Goal: Communication & Community: Answer question/provide support

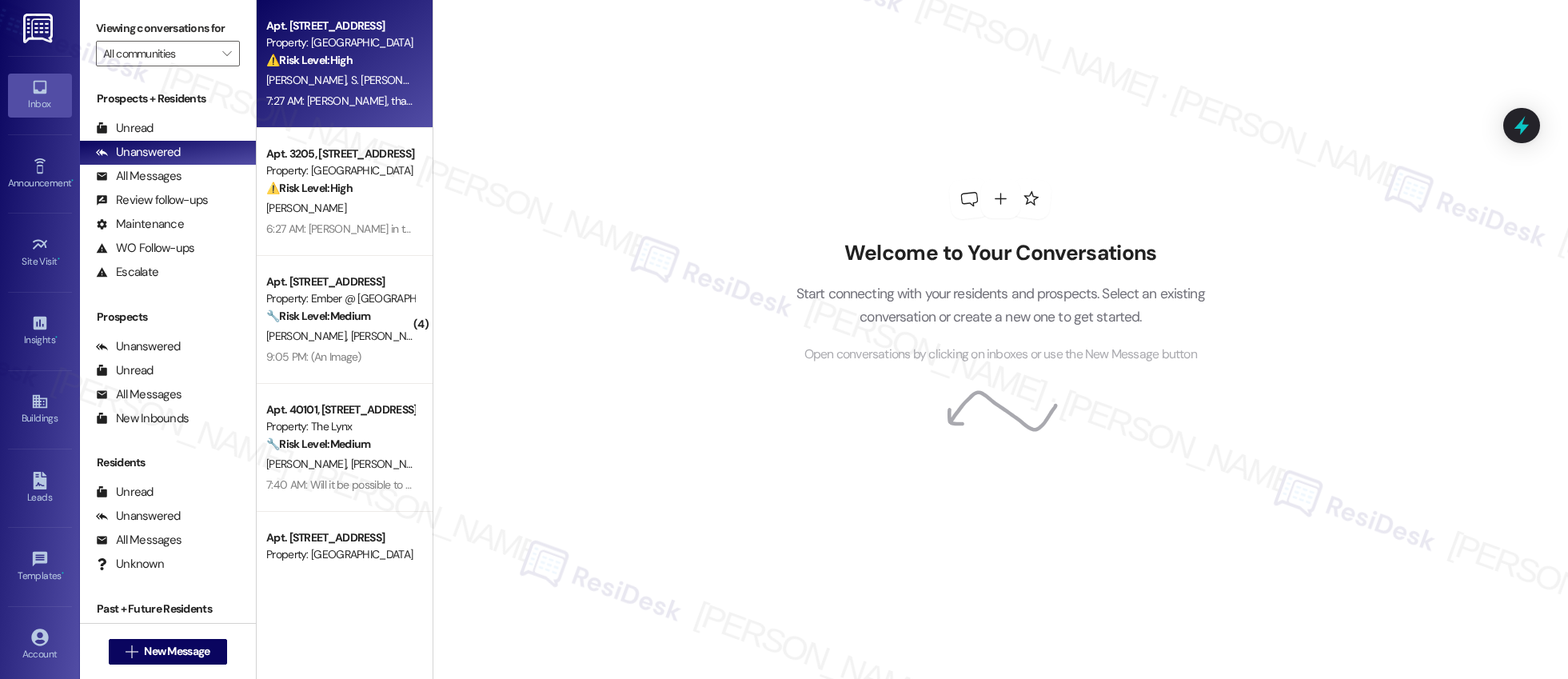
click at [329, 118] on div "Apt. 9211, 4835 USAA Blvd Property: Palmetto Pointe ⚠️ Risk Level: High The res…" at bounding box center [344, 64] width 176 height 128
click at [329, 111] on div "Apt. 9211, 4835 USAA Blvd Property: Palmetto Pointe ⚠️ Risk Level: High The res…" at bounding box center [344, 64] width 176 height 128
click at [330, 107] on div "7:27 AM: Okay Sarah, thank you 7:27 AM: Okay Sarah, thank you" at bounding box center [351, 100] width 170 height 14
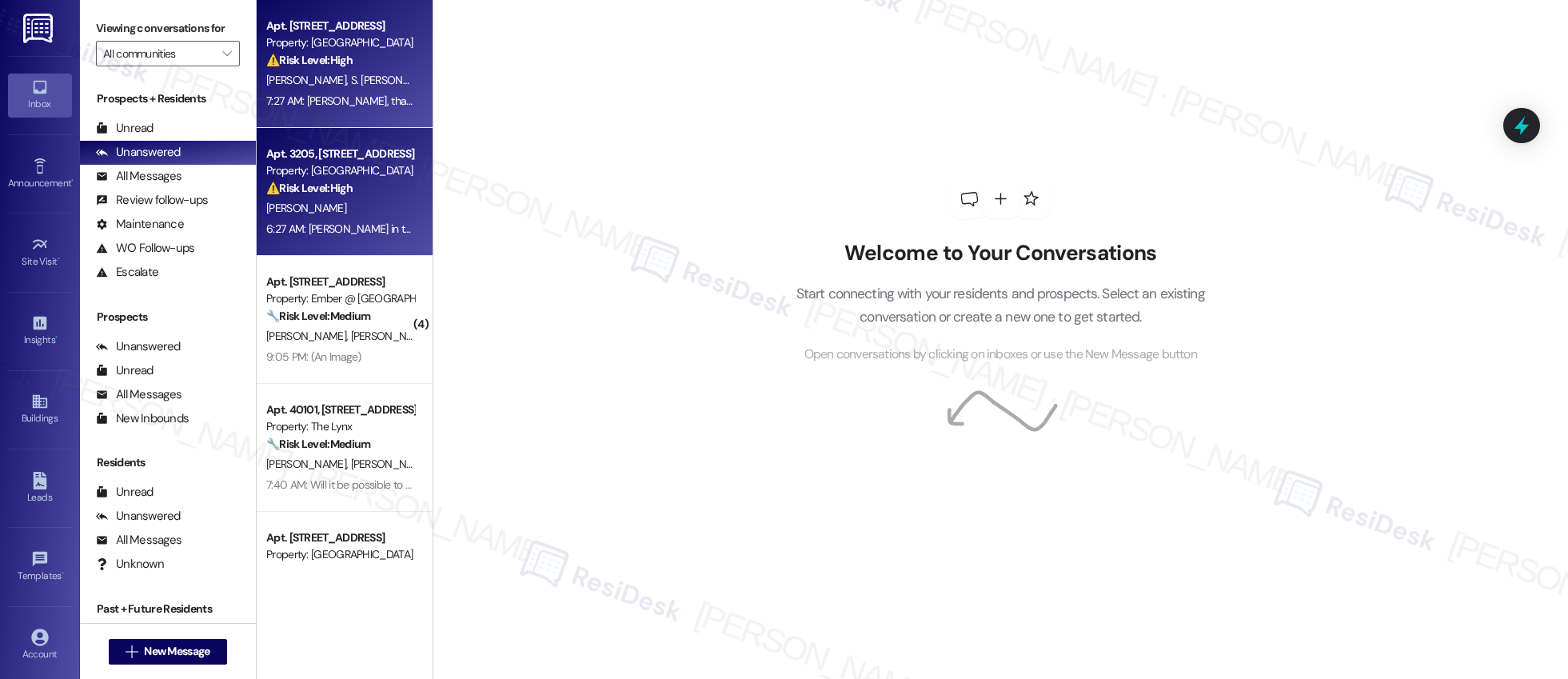
click at [356, 188] on div "⚠️ Risk Level: High The resident is reporting rude behavior from a staff member…" at bounding box center [340, 188] width 148 height 17
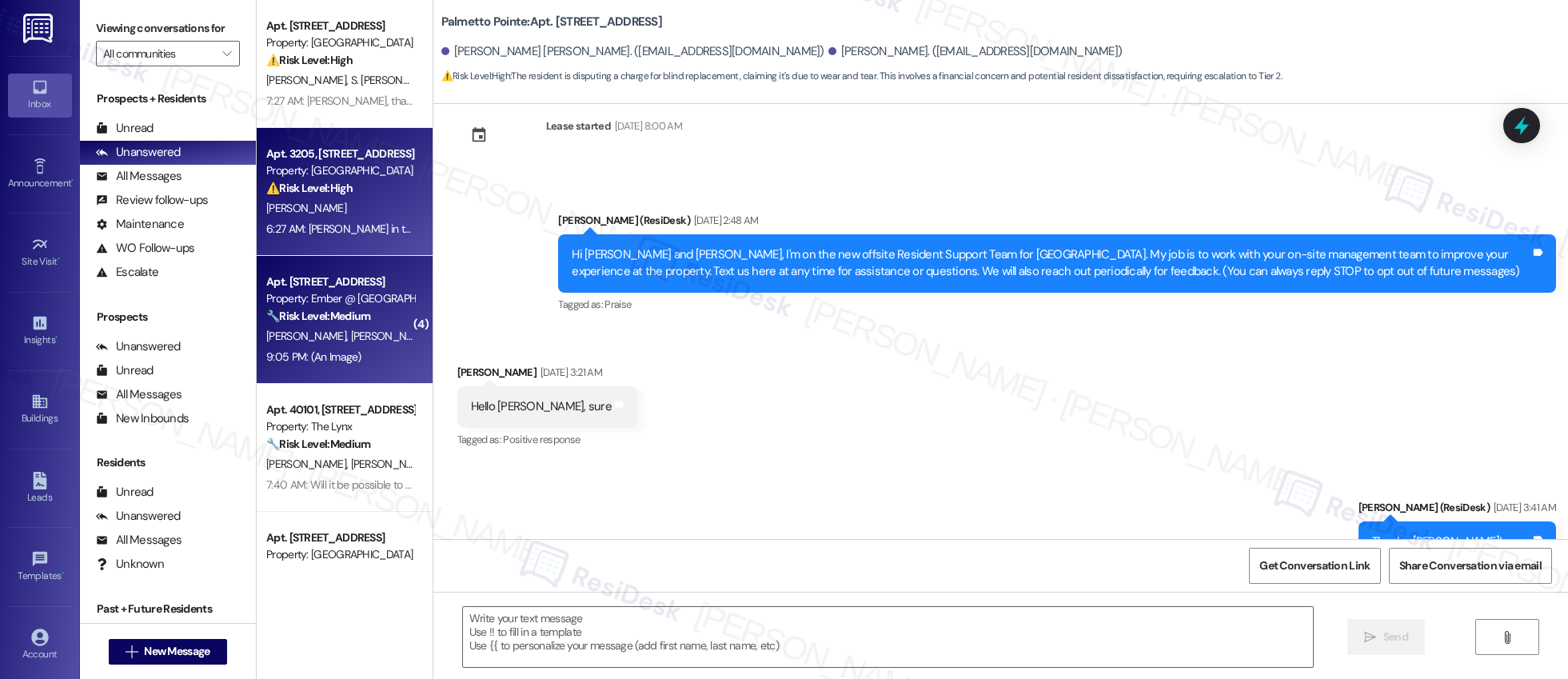
scroll to position [194, 0]
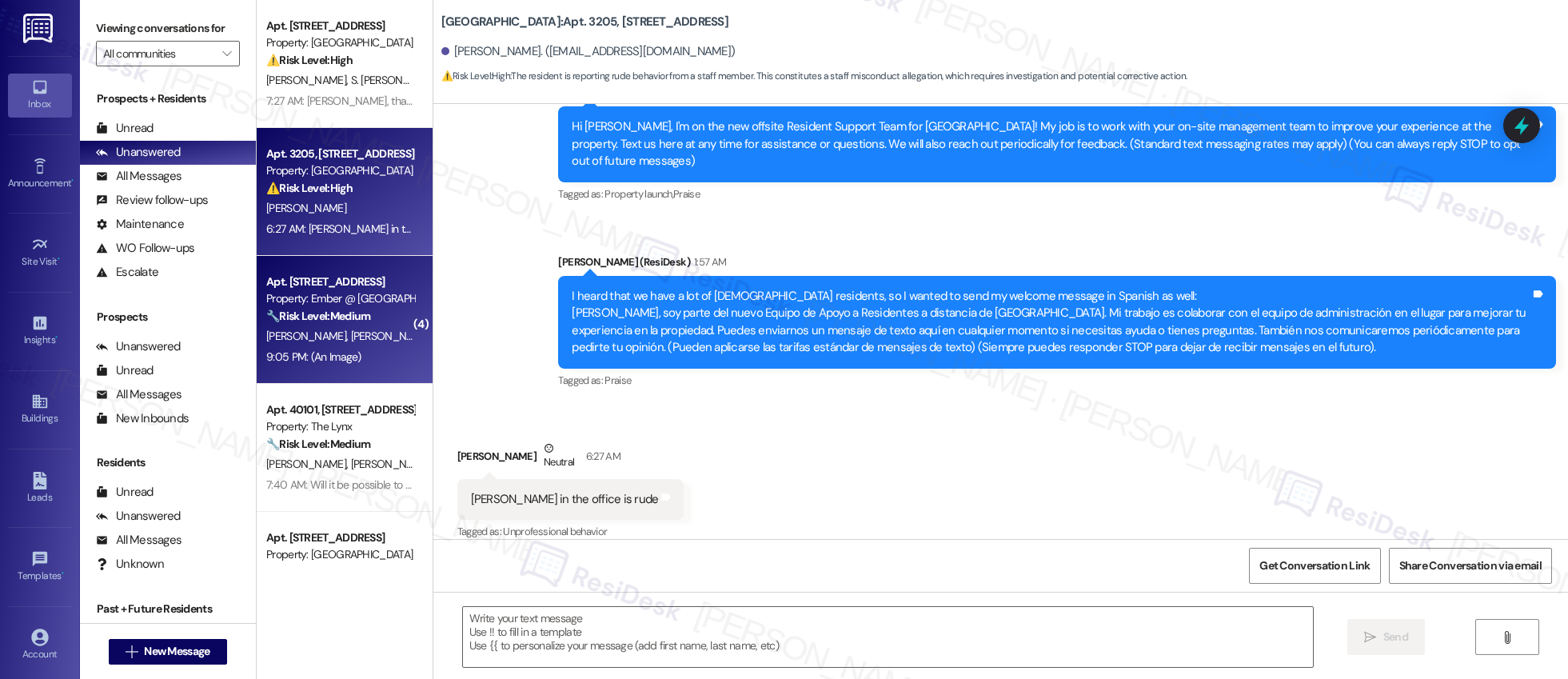
click at [350, 334] on span "[PERSON_NAME]" at bounding box center [392, 336] width 85 height 14
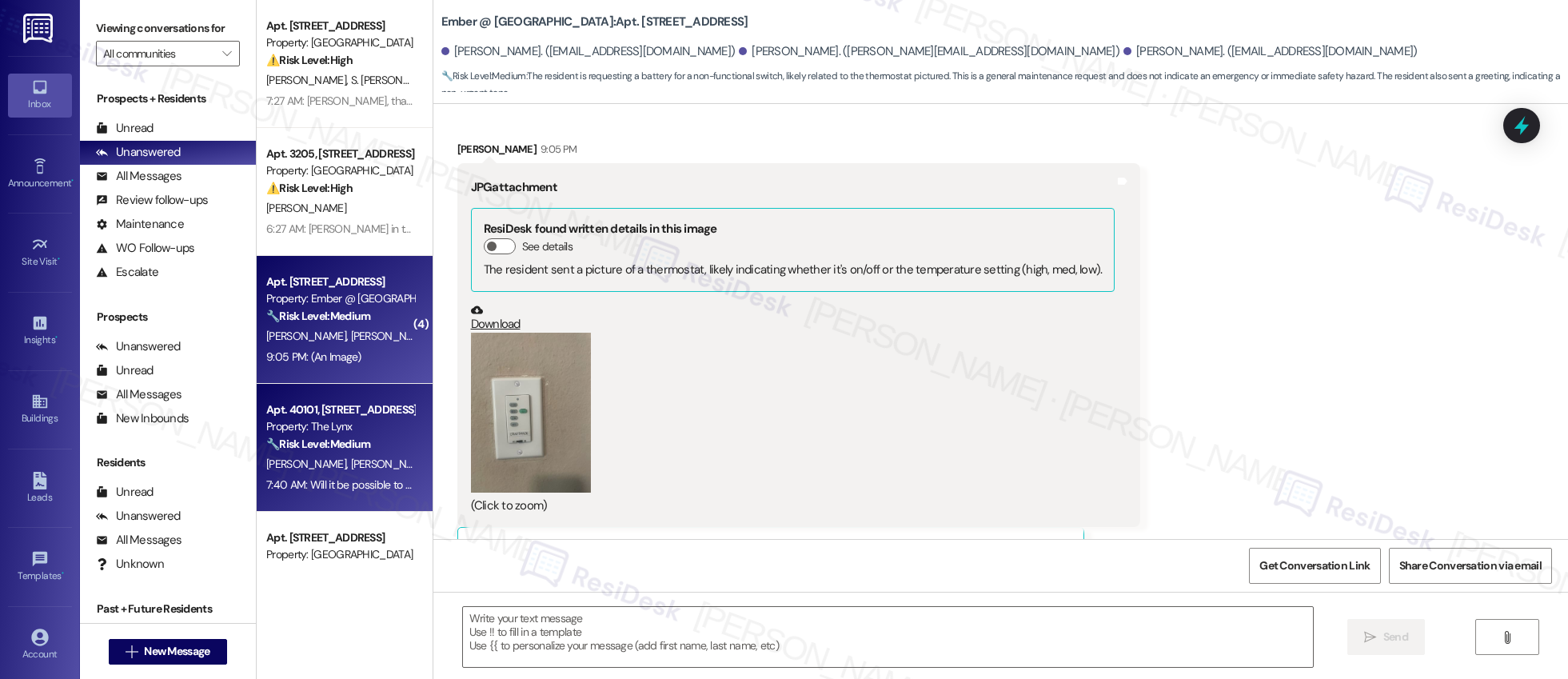
click at [266, 441] on strong "🔧 Risk Level: Medium" at bounding box center [318, 443] width 104 height 14
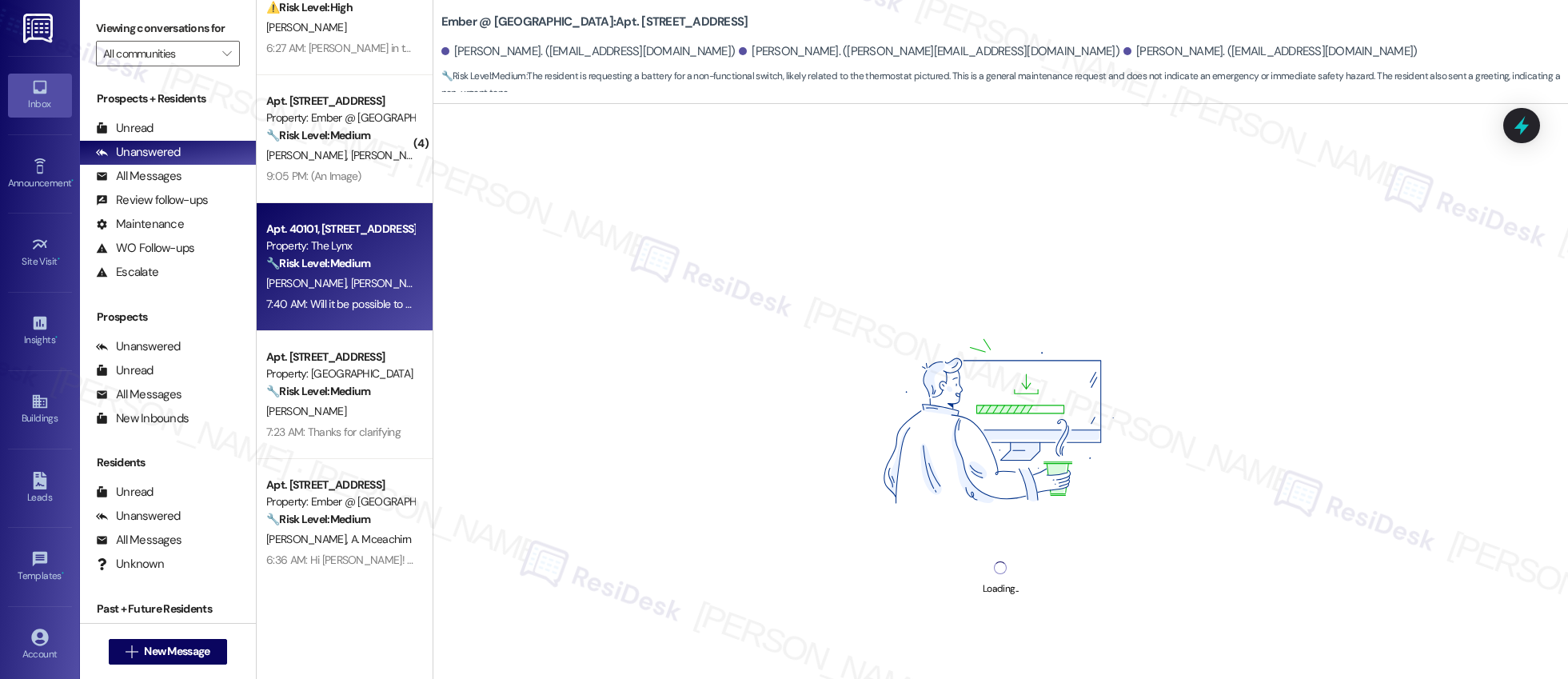
scroll to position [204, 0]
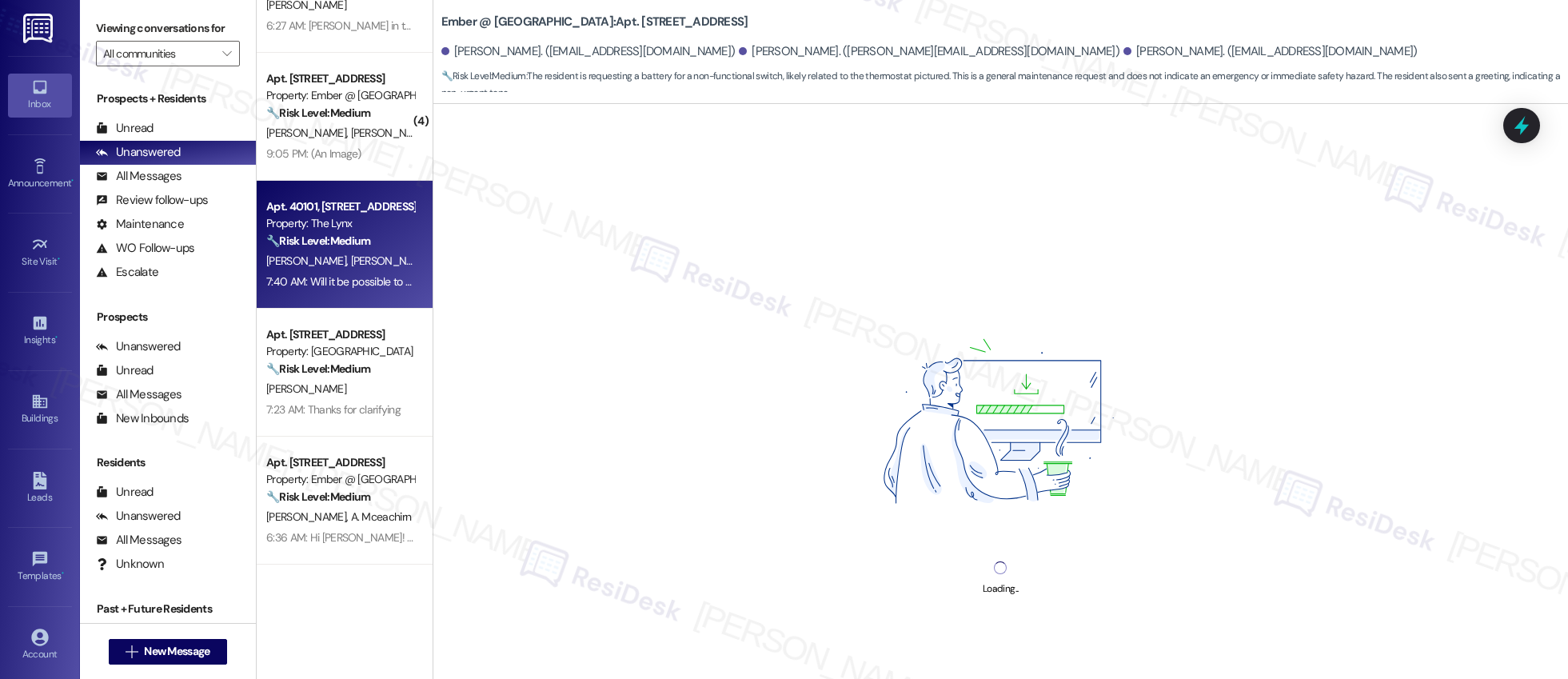
click at [358, 379] on div "Apt. 9211, 4835 USAA Blvd Property: Palmetto Pointe ⚠️ Risk Level: High The res…" at bounding box center [344, 282] width 176 height 566
click at [358, 379] on div "[PERSON_NAME]" at bounding box center [339, 389] width 151 height 20
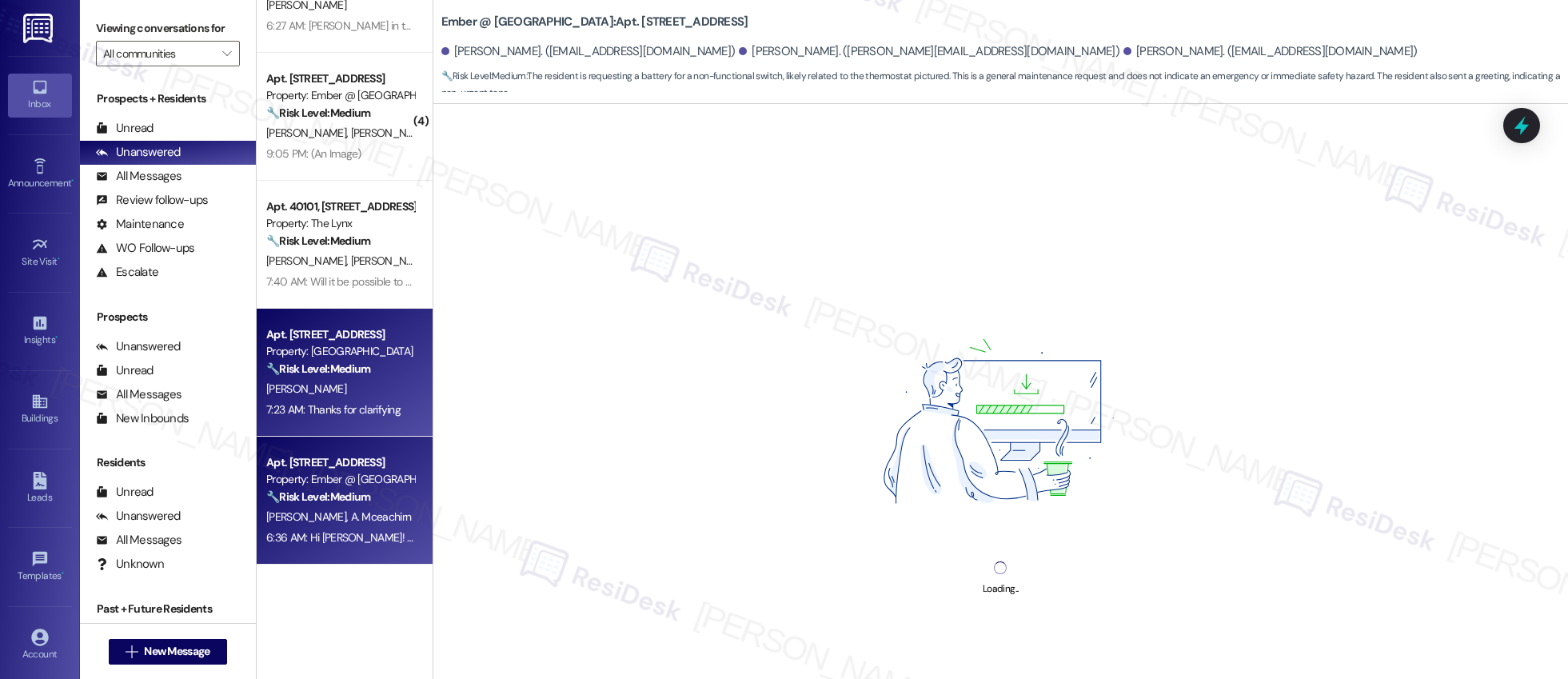
click at [325, 506] on div "Apt. 3101, 11022 Culebra Rd Property: Ember @ Alamo Ranch 🔧 Risk Level: Medium …" at bounding box center [339, 479] width 151 height 54
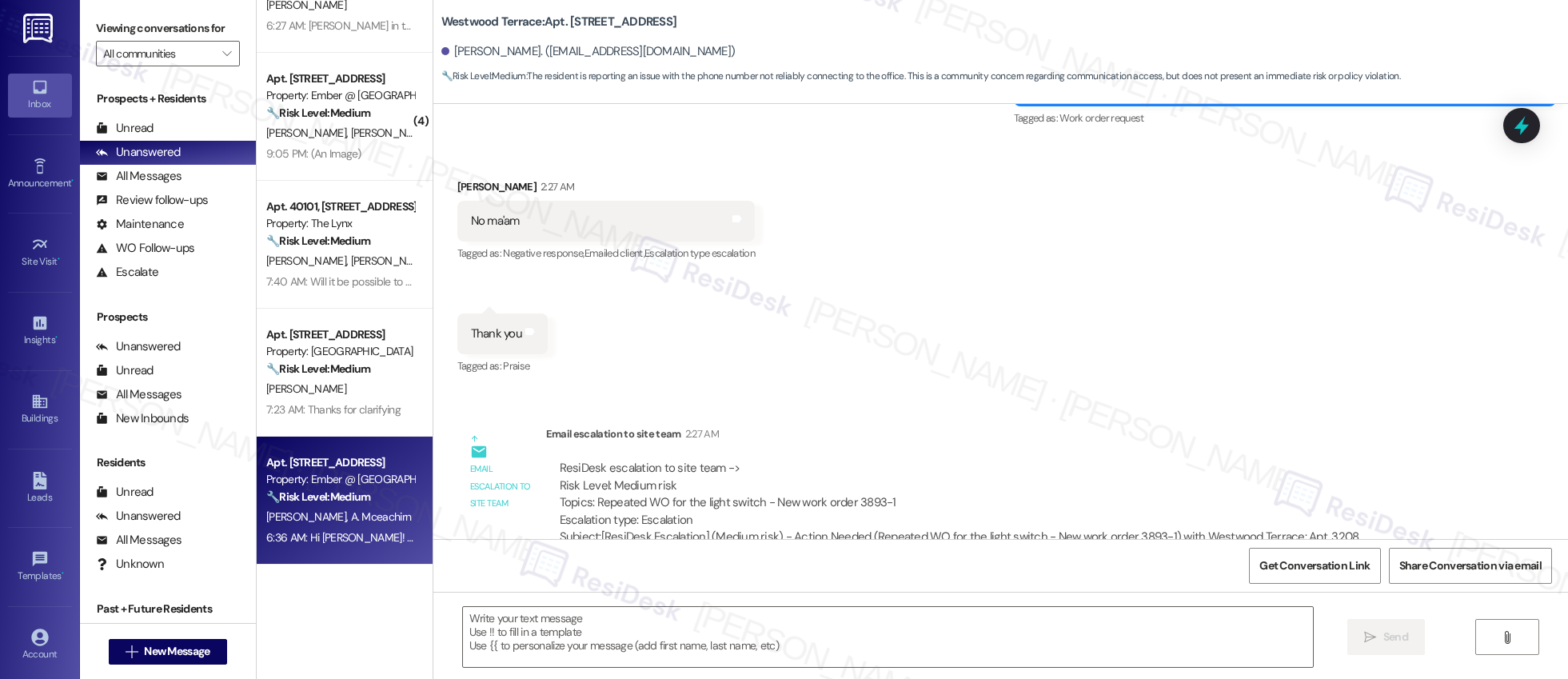
type textarea "Fetching suggested responses. Please feel free to read through the conversation…"
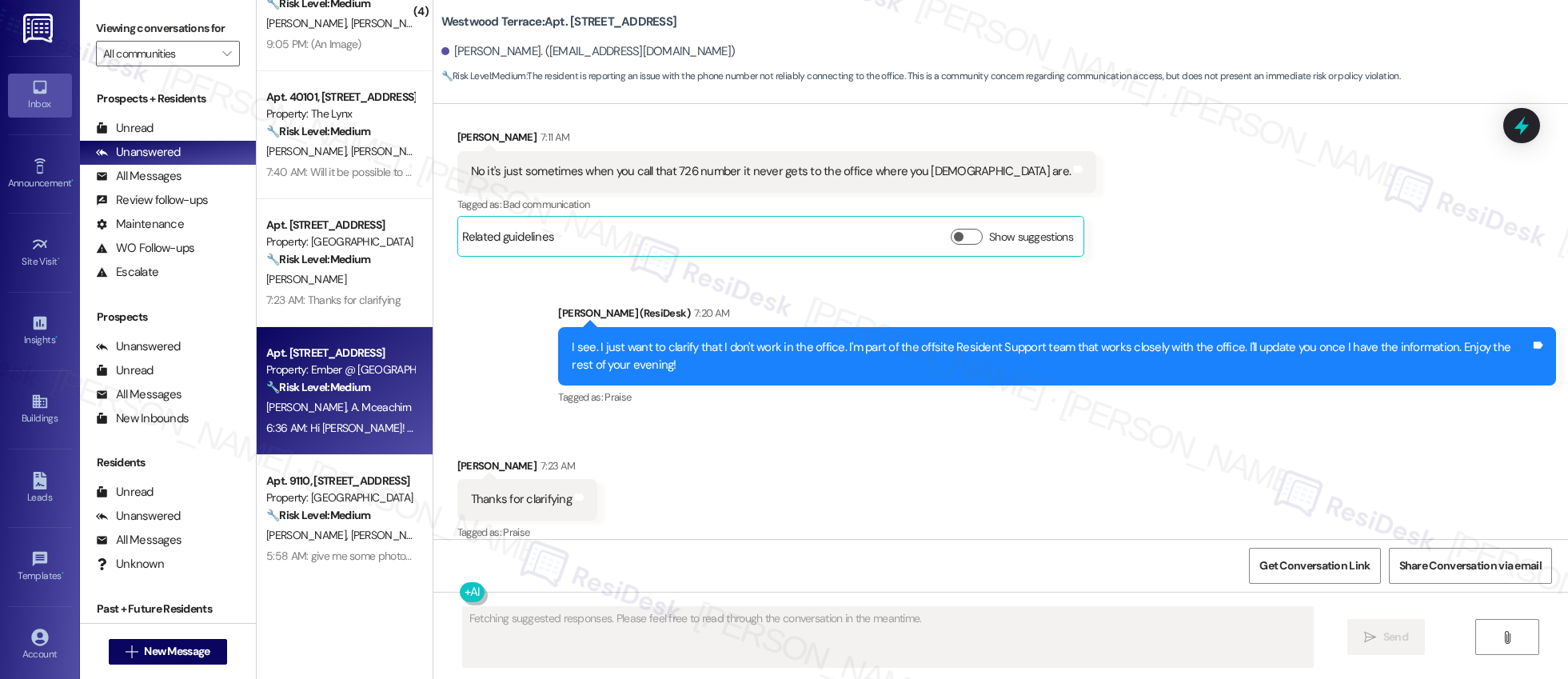
scroll to position [314, 0]
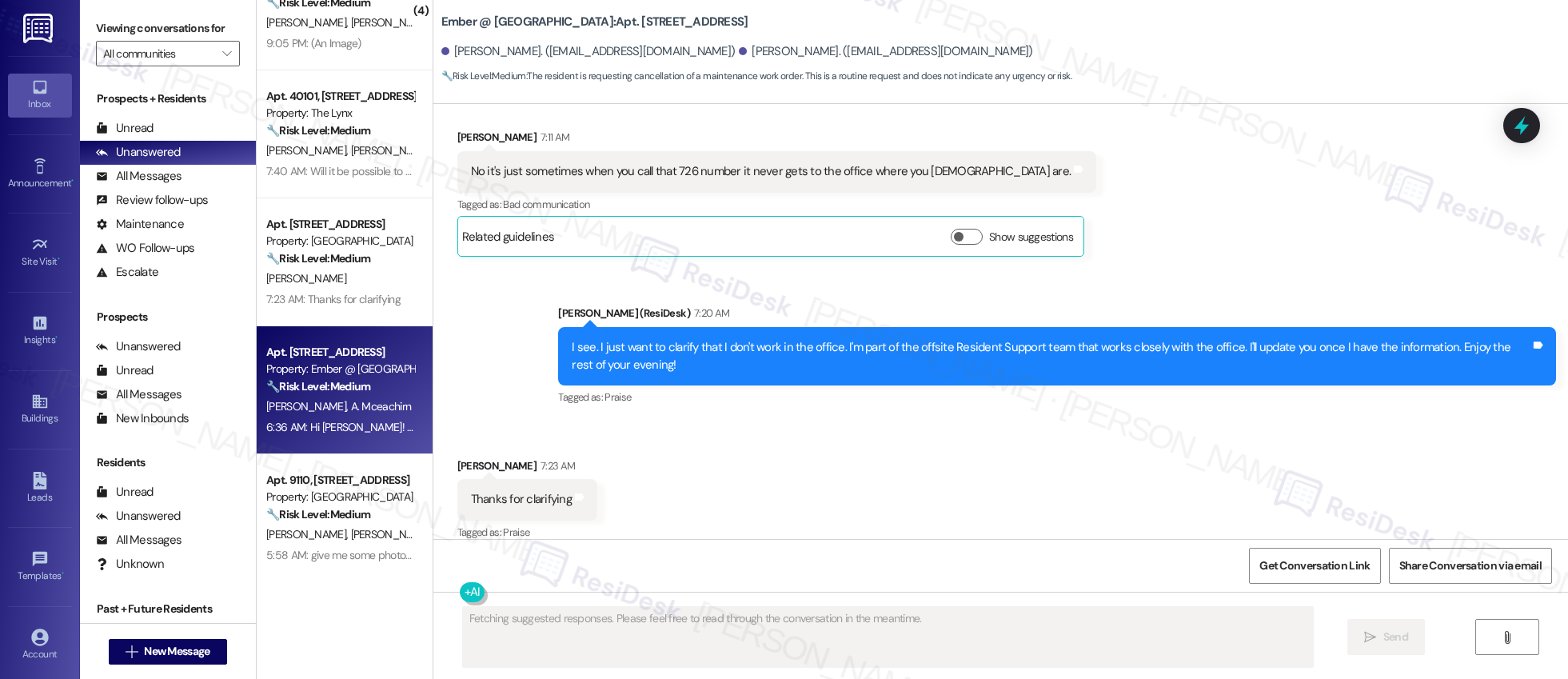
click at [329, 515] on div "Apt. 3205, 3379 Timber View Dr Property: Kenzie Park ⚠️ Risk Level: High The re…" at bounding box center [344, 282] width 176 height 566
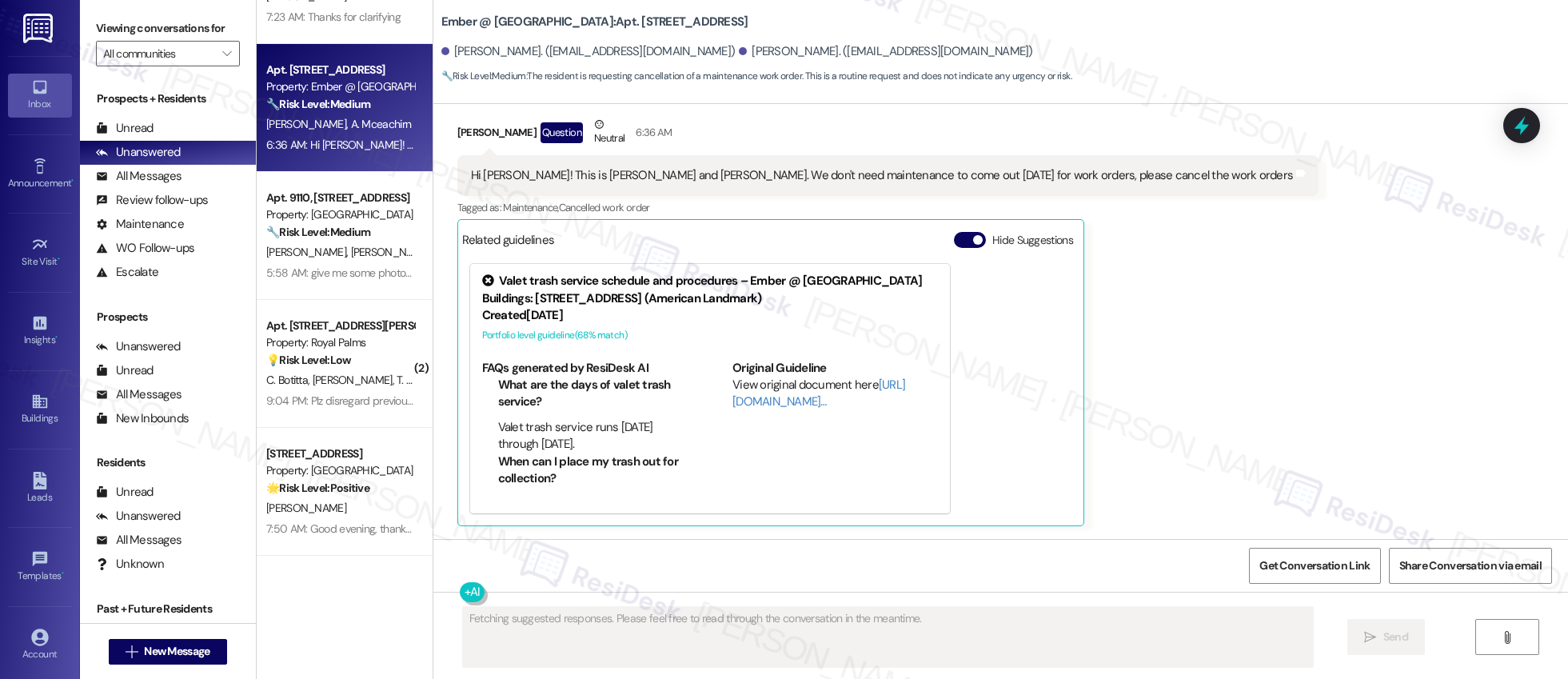
scroll to position [597, 0]
click at [313, 260] on div "Apt. 9108, 11022 Culebra Rd Property: Ember @ Alamo Ranch 🔧 Risk Level: Medium …" at bounding box center [344, 282] width 176 height 566
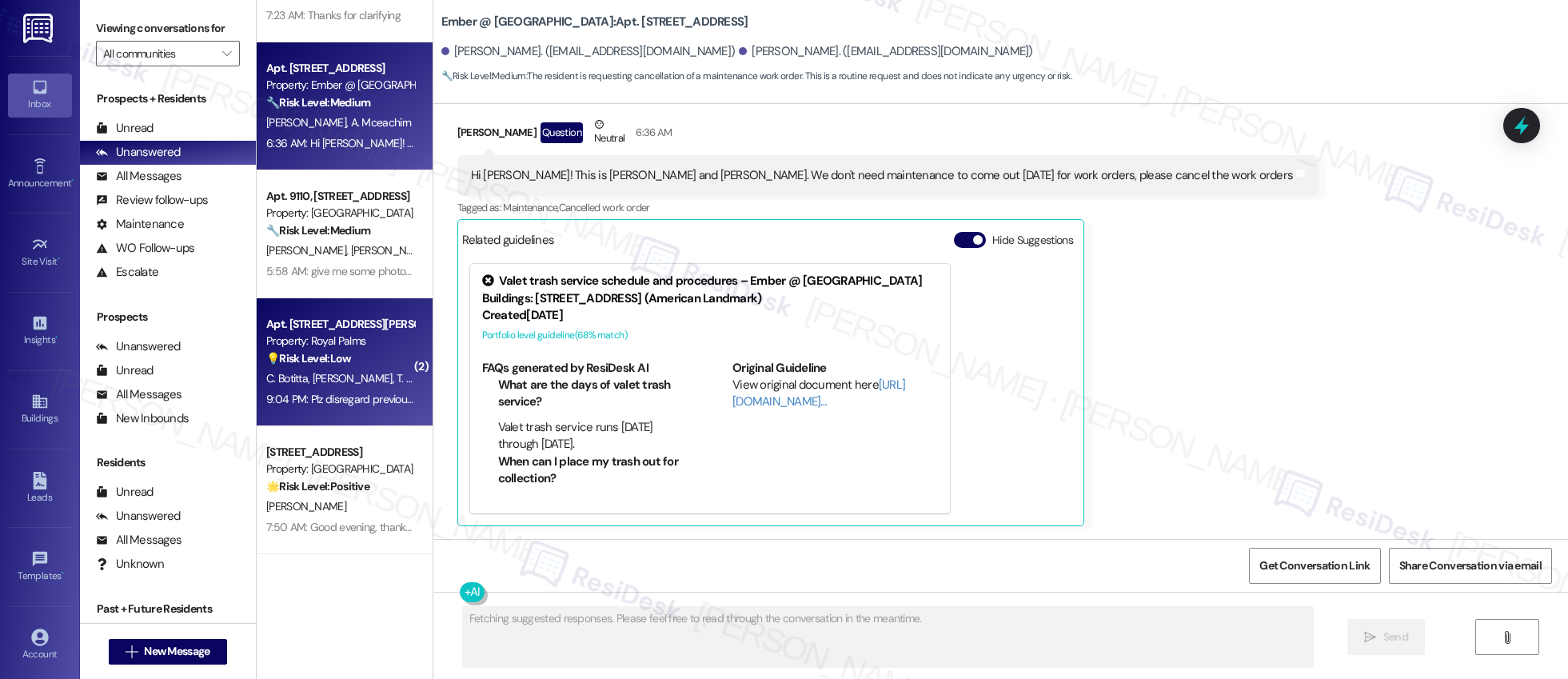
click at [319, 340] on div "Property: Royal Palms" at bounding box center [340, 341] width 148 height 17
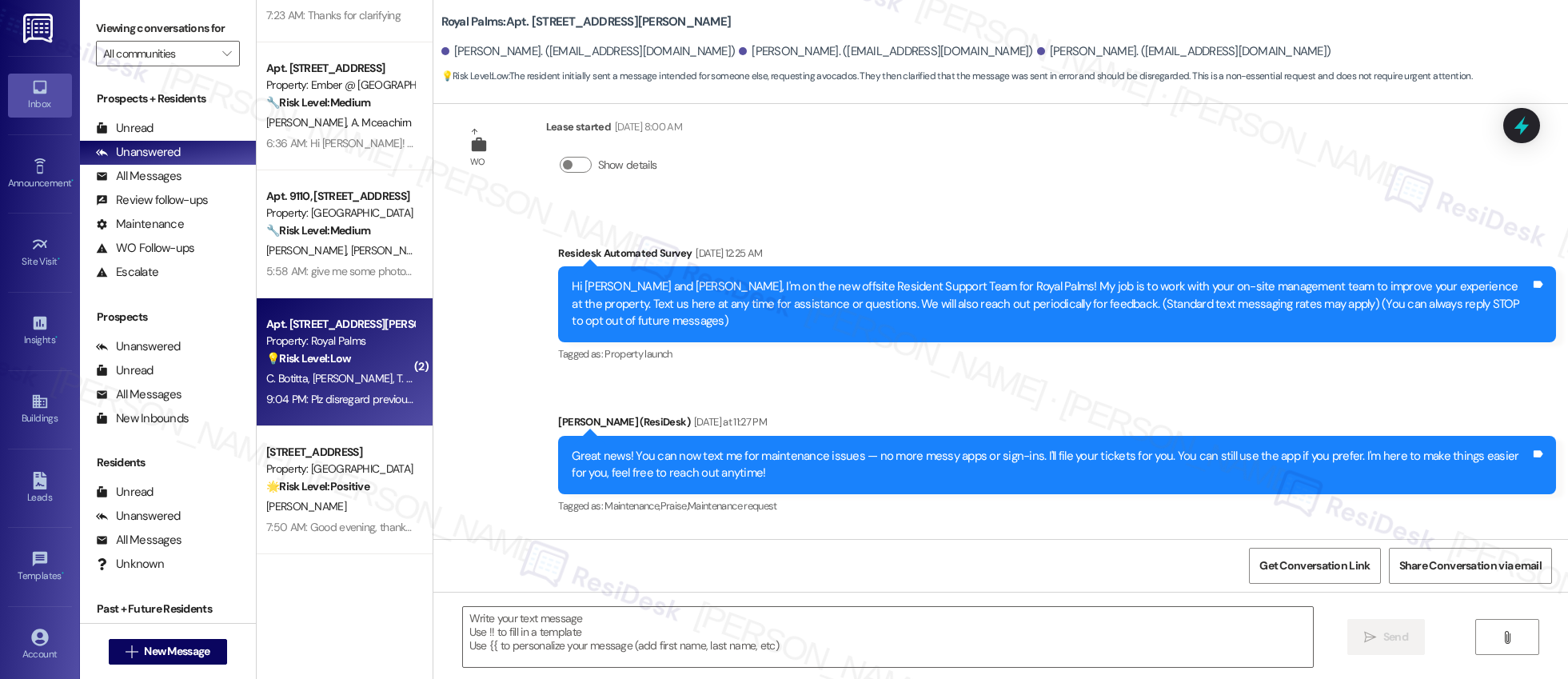
type textarea "Fetching suggested responses. Please feel free to read through the conversation…"
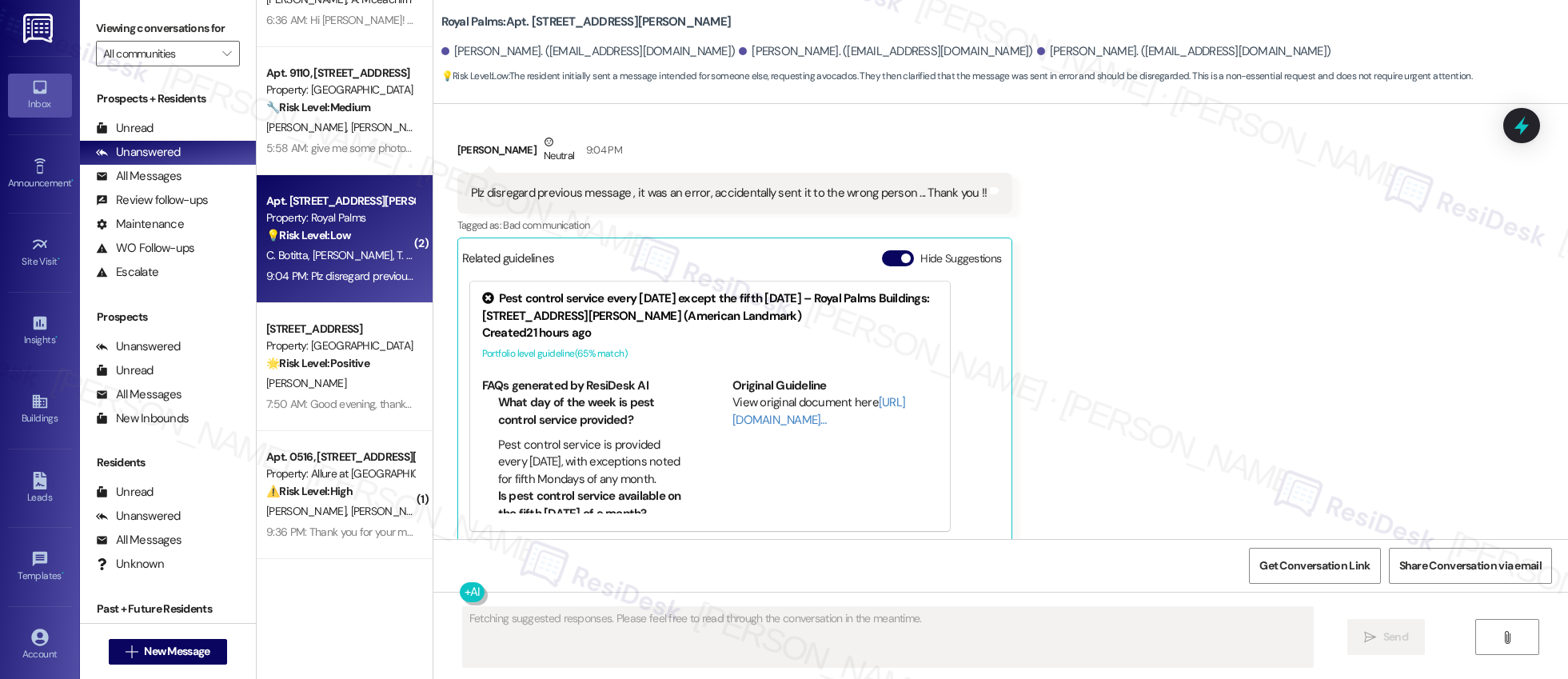
scroll to position [724, 0]
click at [351, 378] on div "Apt. 3208, 11139 Culebra Rd Property: Westwood Terrace 🔧 Risk Level: Medium The…" at bounding box center [344, 282] width 176 height 566
click at [362, 452] on div "Apt. 0516, 4601 De Zavala Rd" at bounding box center [340, 454] width 148 height 17
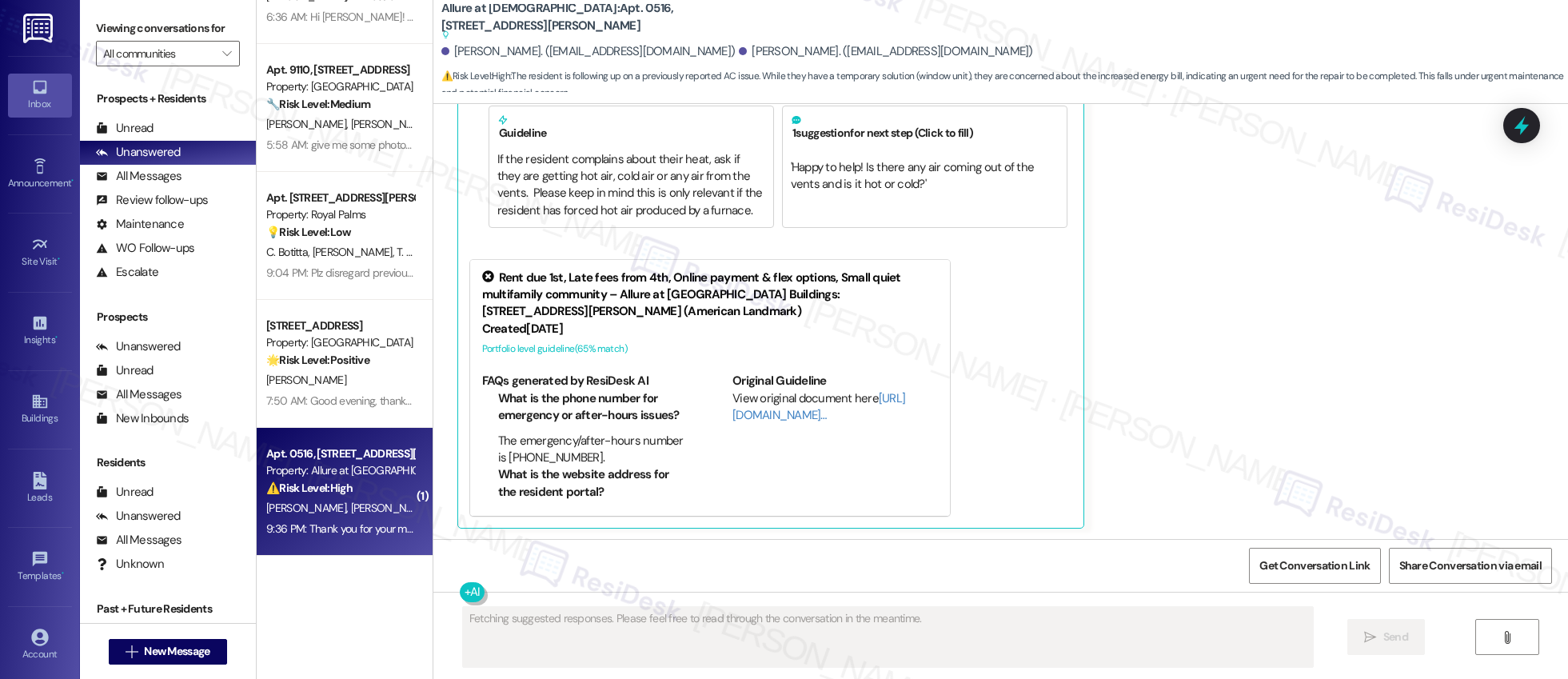
scroll to position [497, 0]
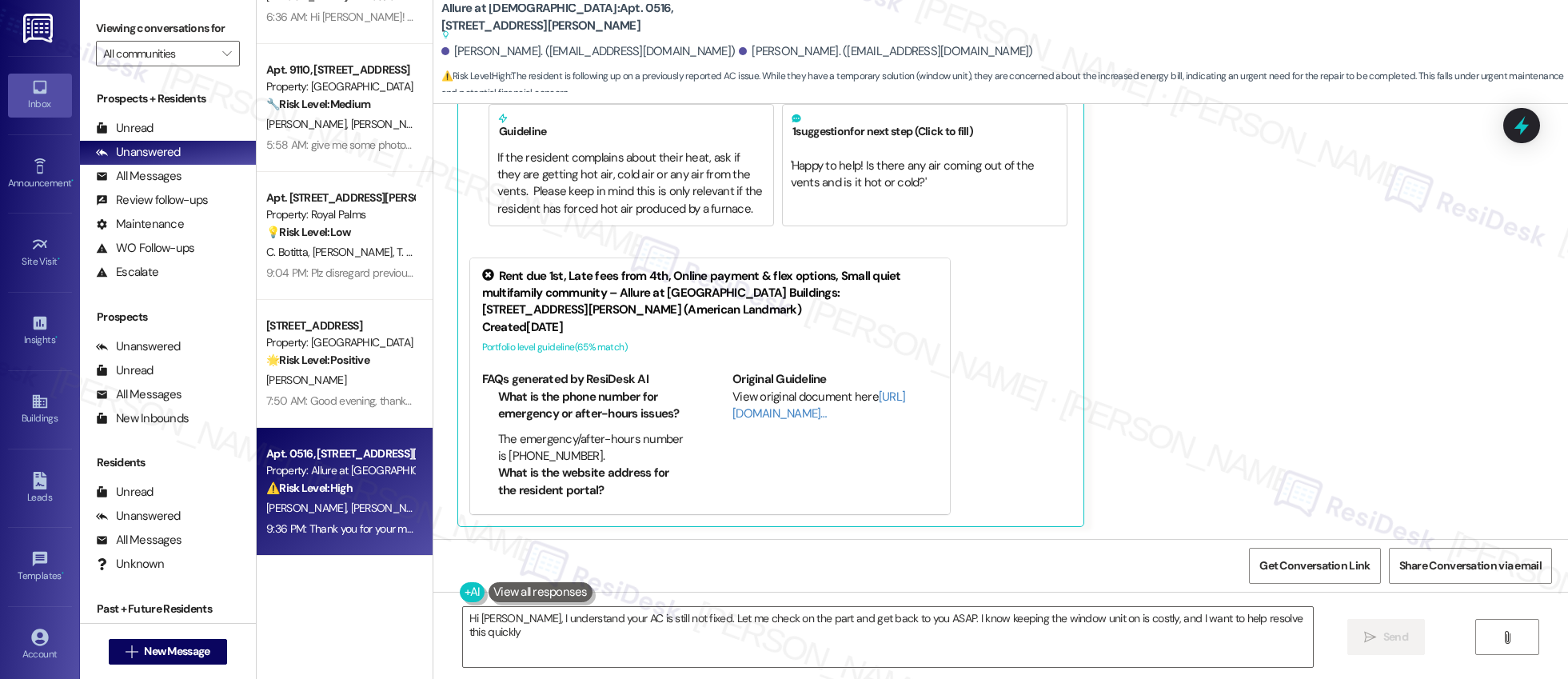
type textarea "Hi Ted, I understand your AC is still not fixed. Let me check on the part and g…"
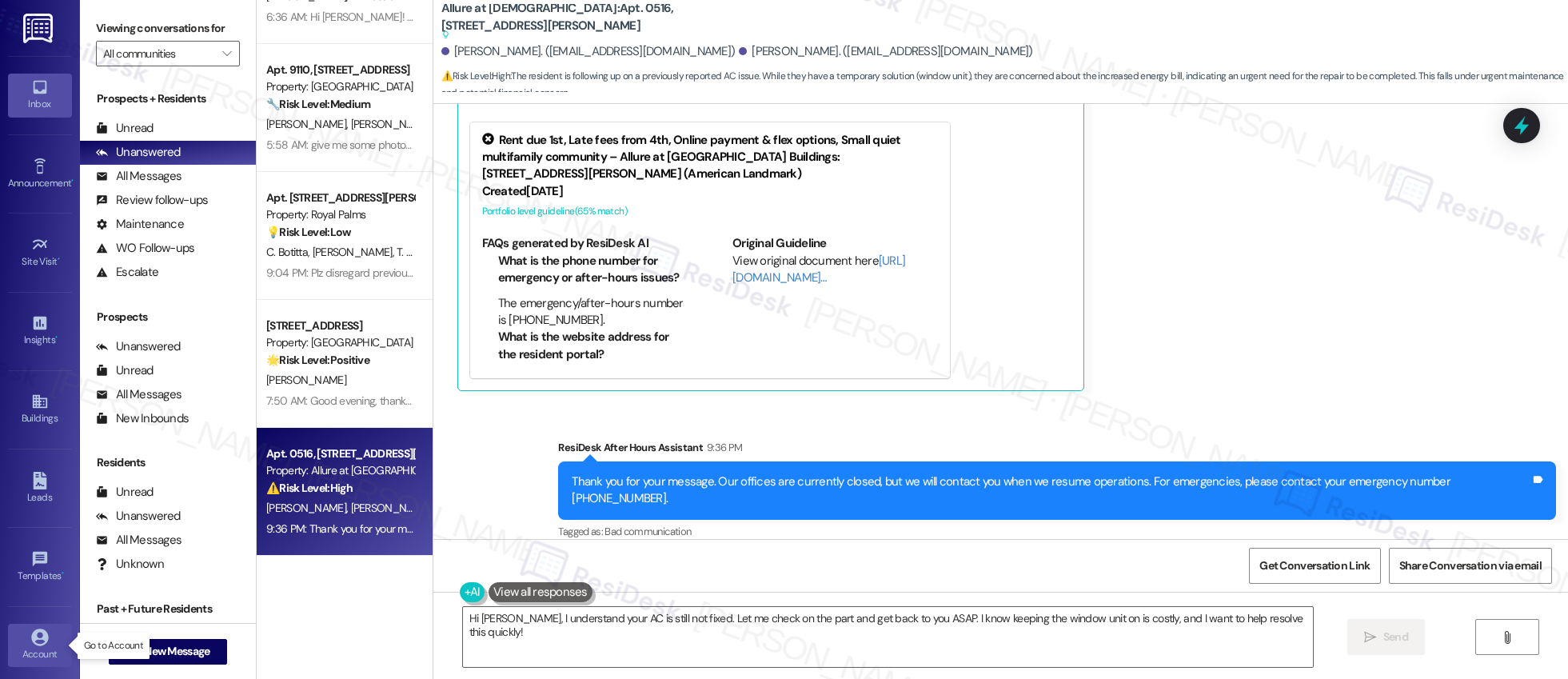
click at [44, 636] on icon at bounding box center [40, 637] width 17 height 17
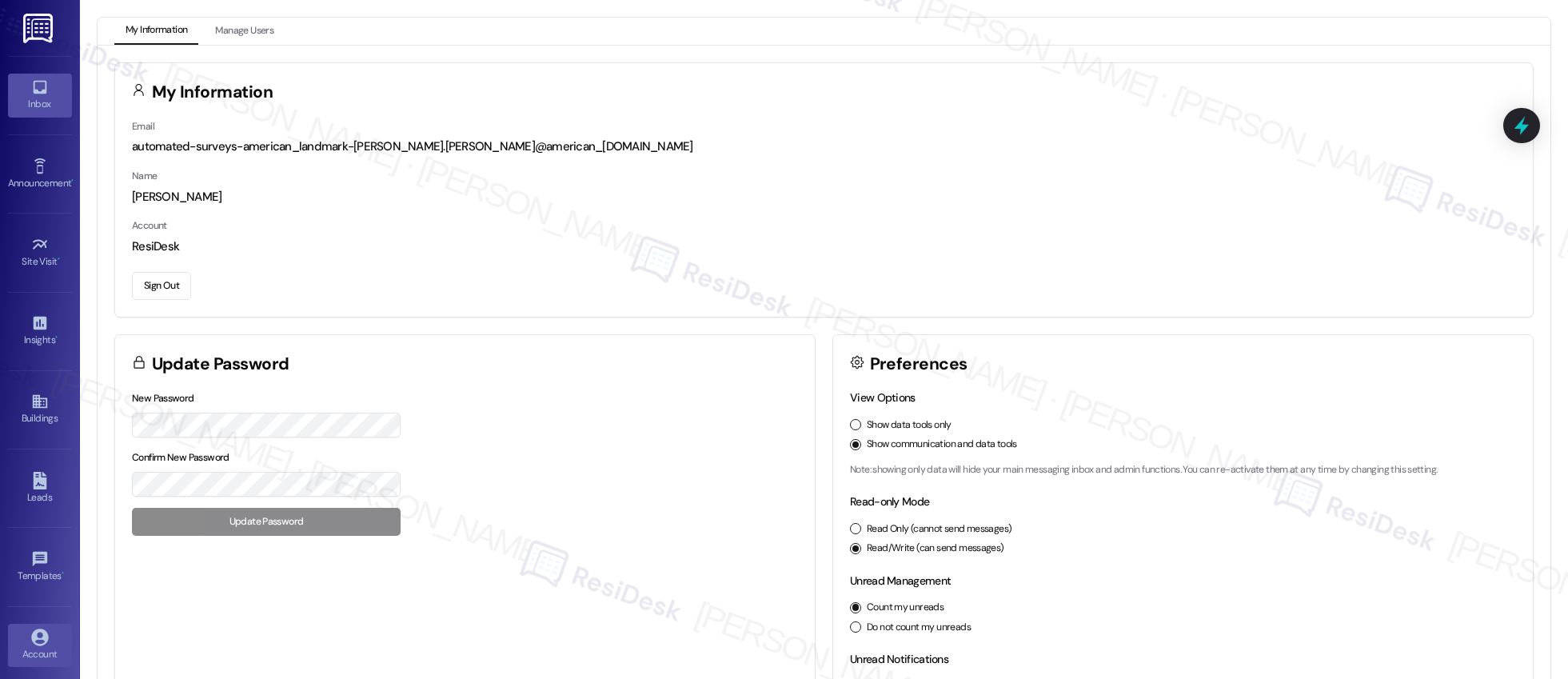
click at [37, 99] on div "Inbox" at bounding box center [40, 104] width 80 height 16
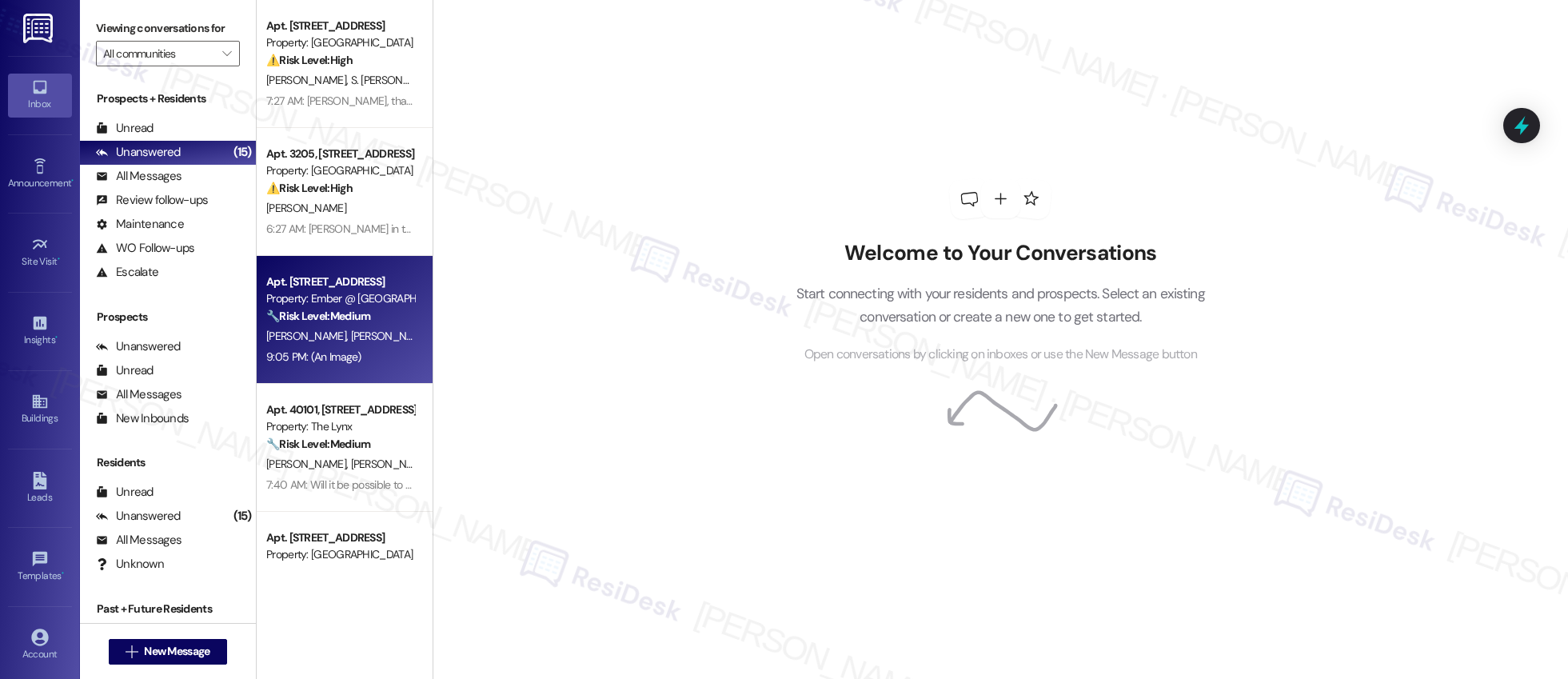
click at [395, 350] on div "9:05 PM: (An Image) 9:05 PM: (An Image)" at bounding box center [339, 357] width 151 height 20
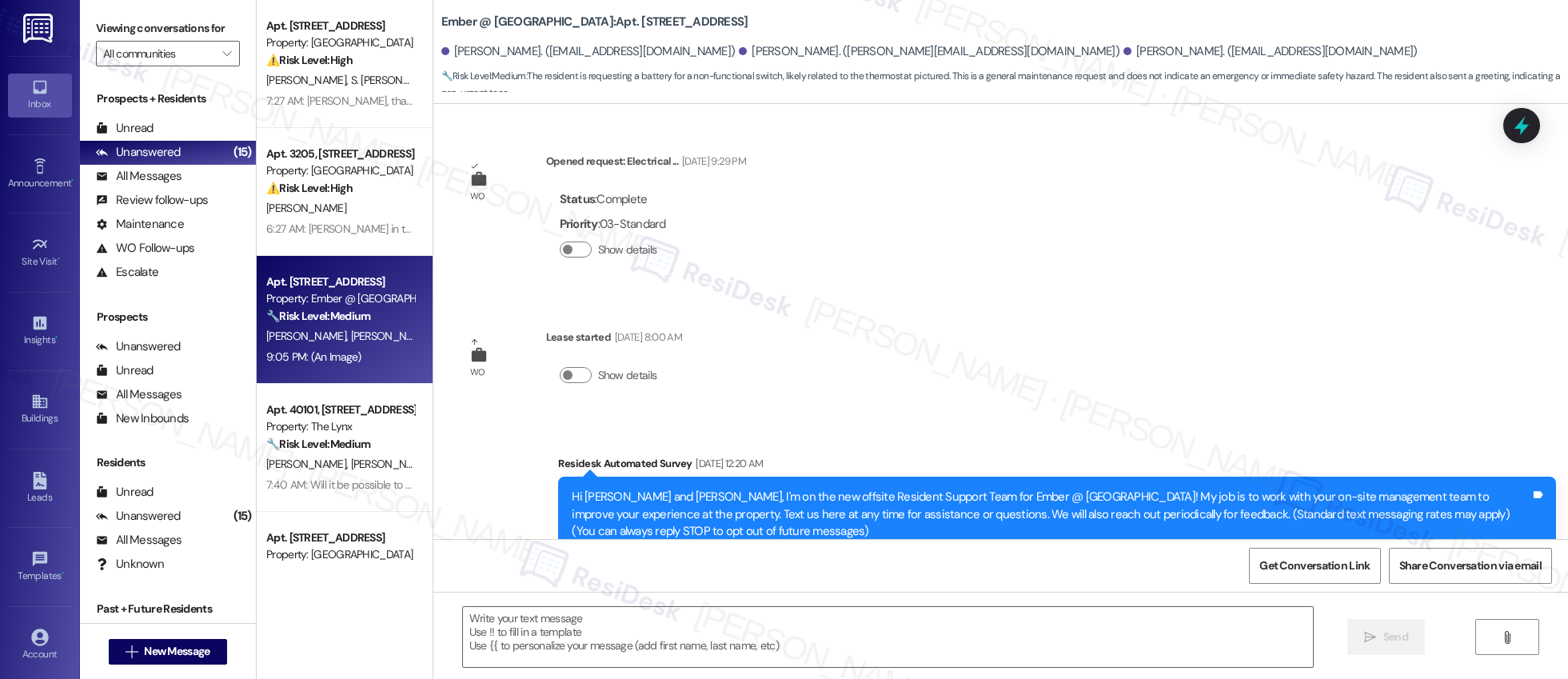
scroll to position [1945, 0]
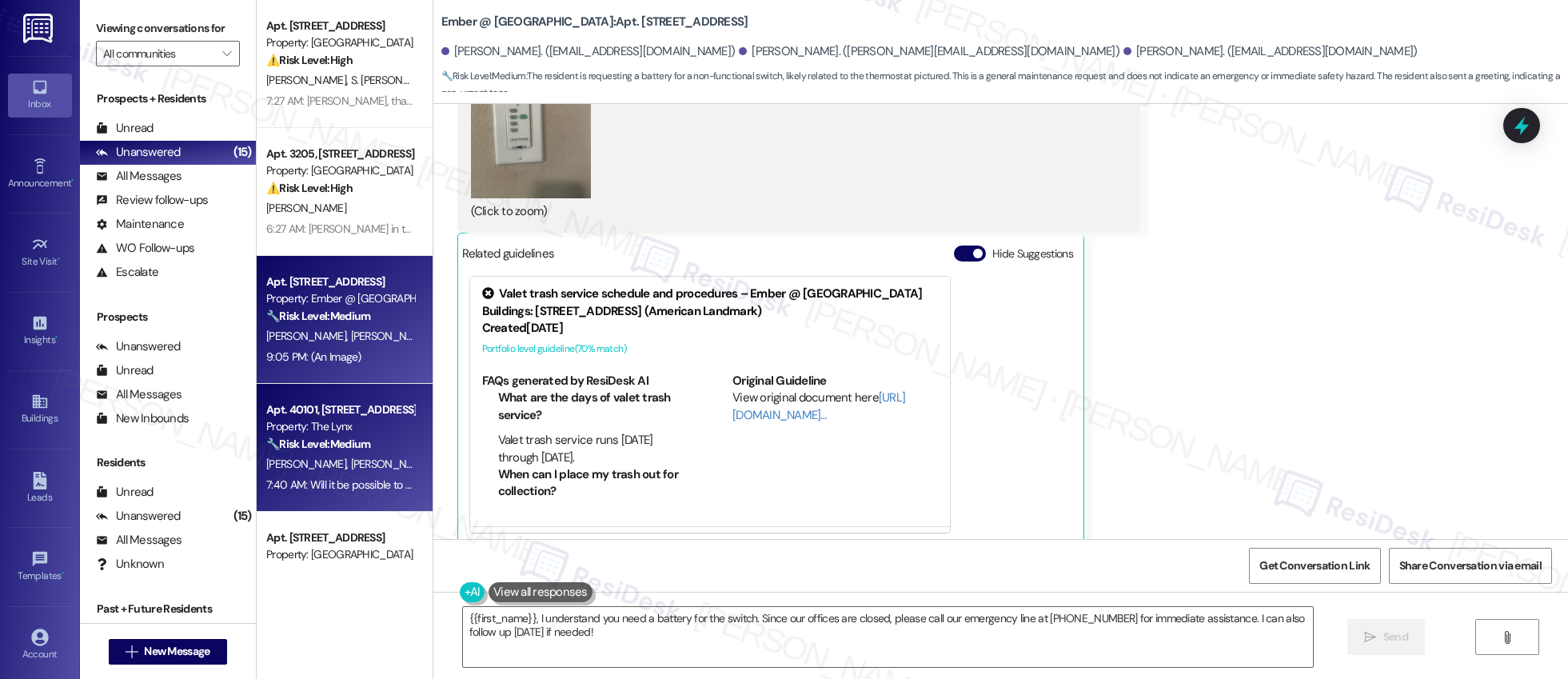
click at [393, 446] on div "🔧 Risk Level: Medium The resident is requesting a pet waste area near their bui…" at bounding box center [340, 444] width 148 height 17
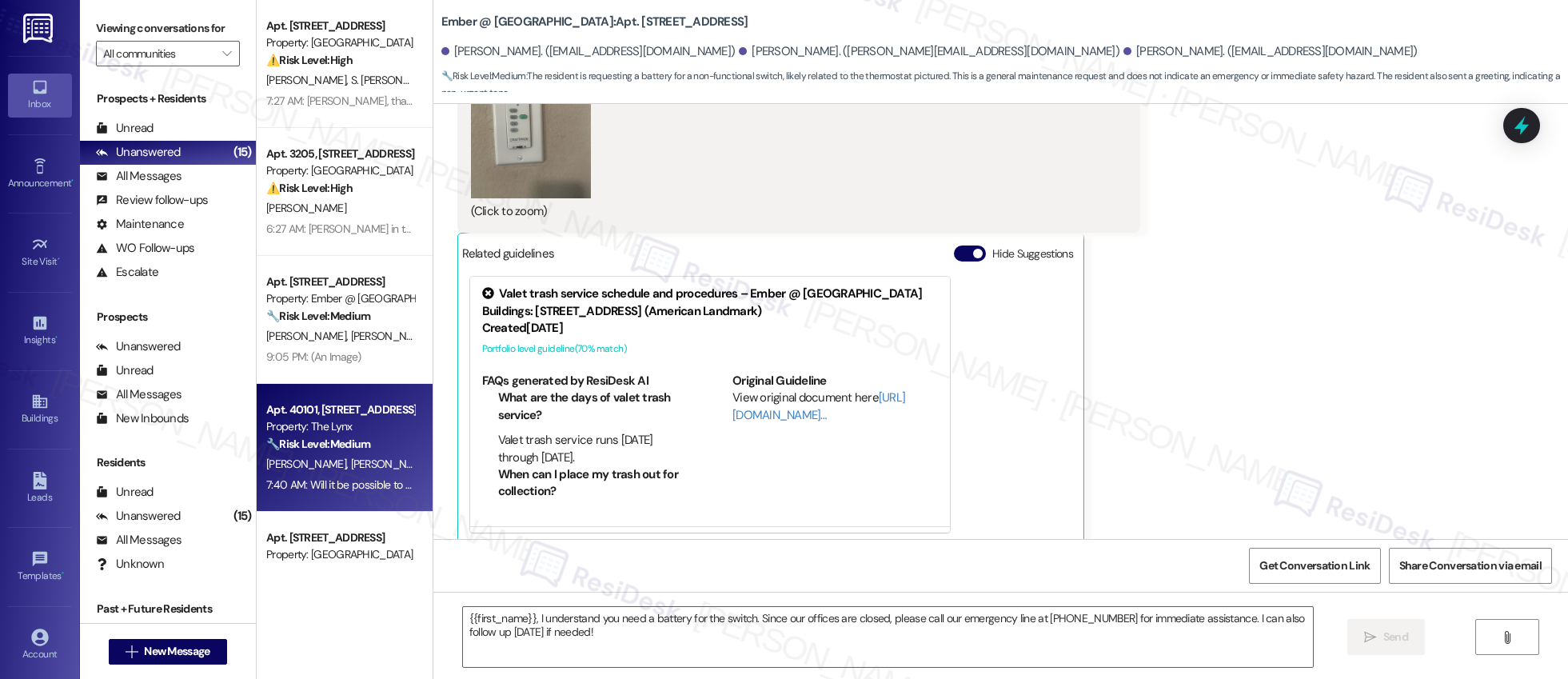
click at [393, 446] on div "🔧 Risk Level: Medium The resident is requesting a pet waste area near their bui…" at bounding box center [340, 444] width 148 height 17
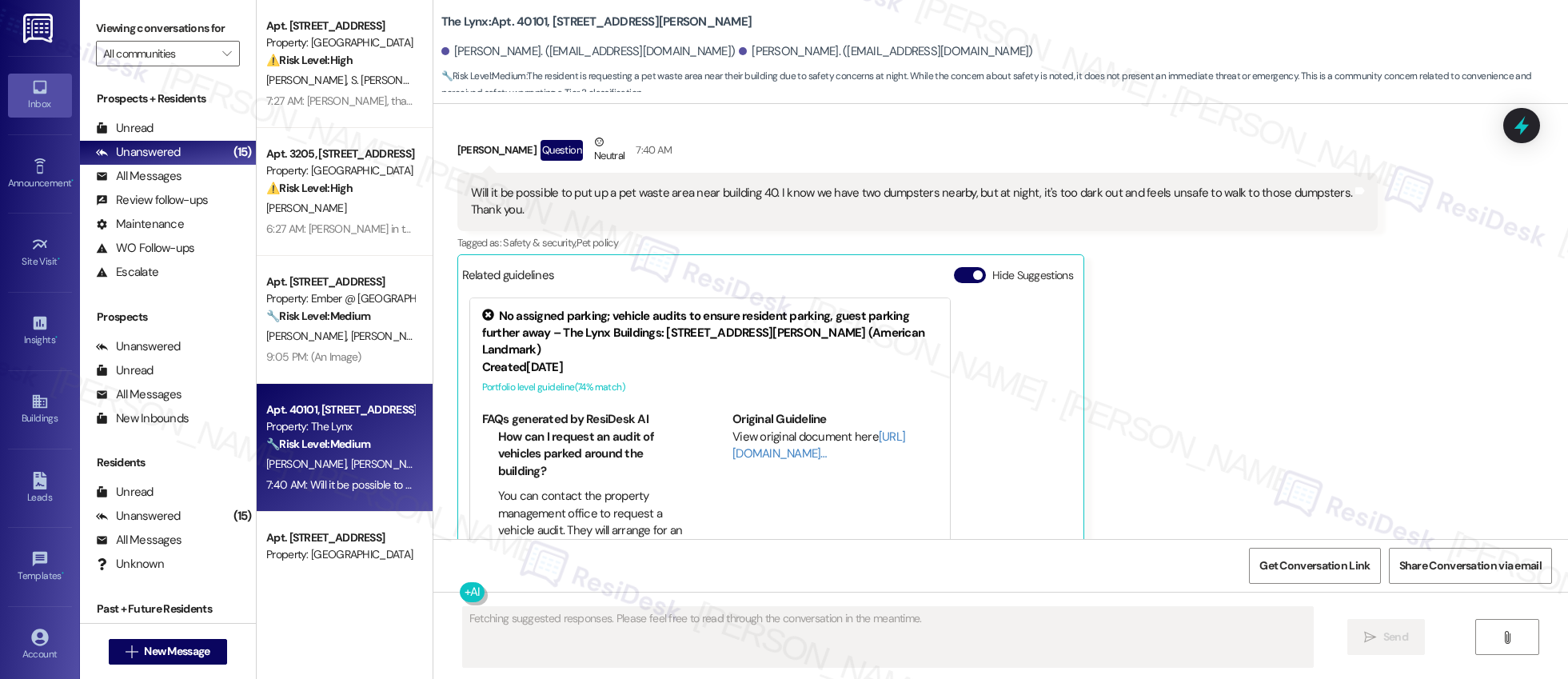
scroll to position [682, 0]
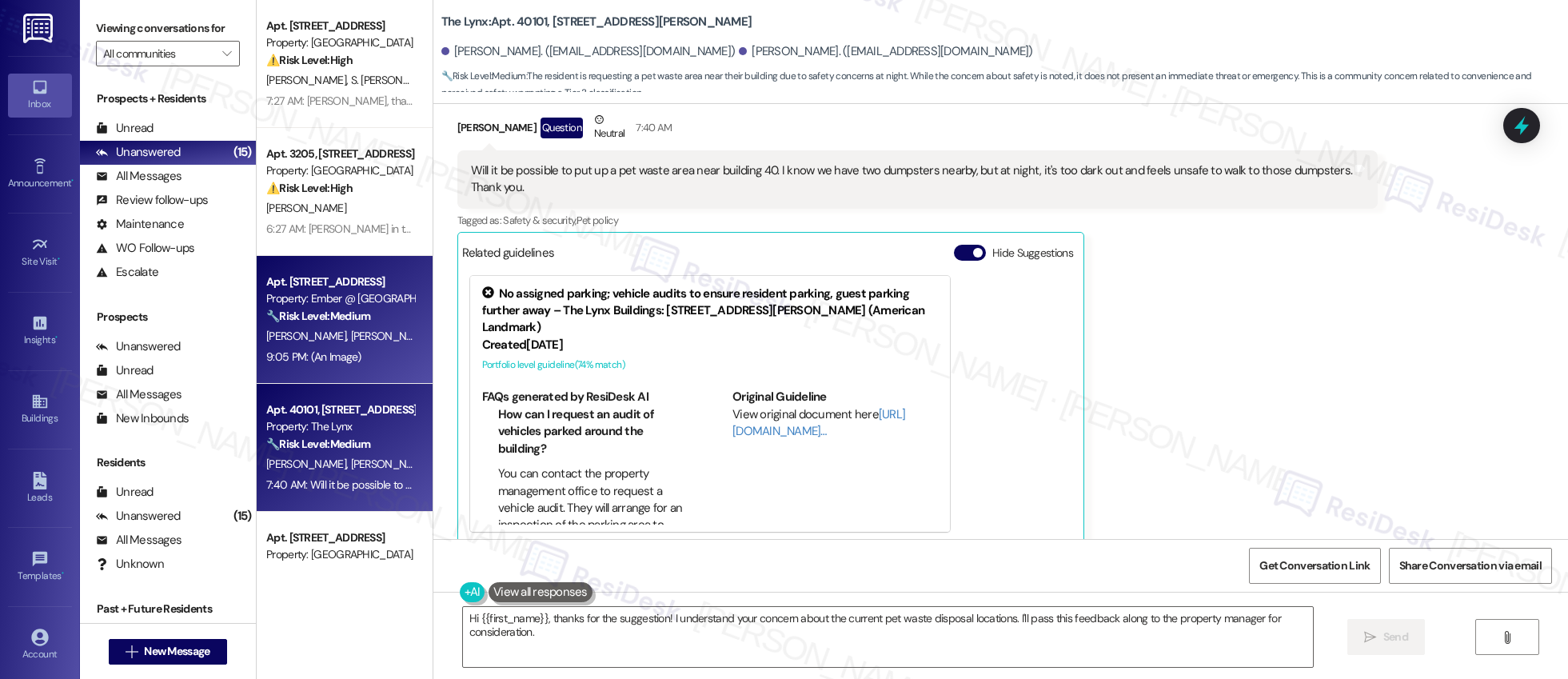
click at [354, 326] on div "L. Morales M. Rodriguez M. Rodriguez" at bounding box center [339, 336] width 151 height 20
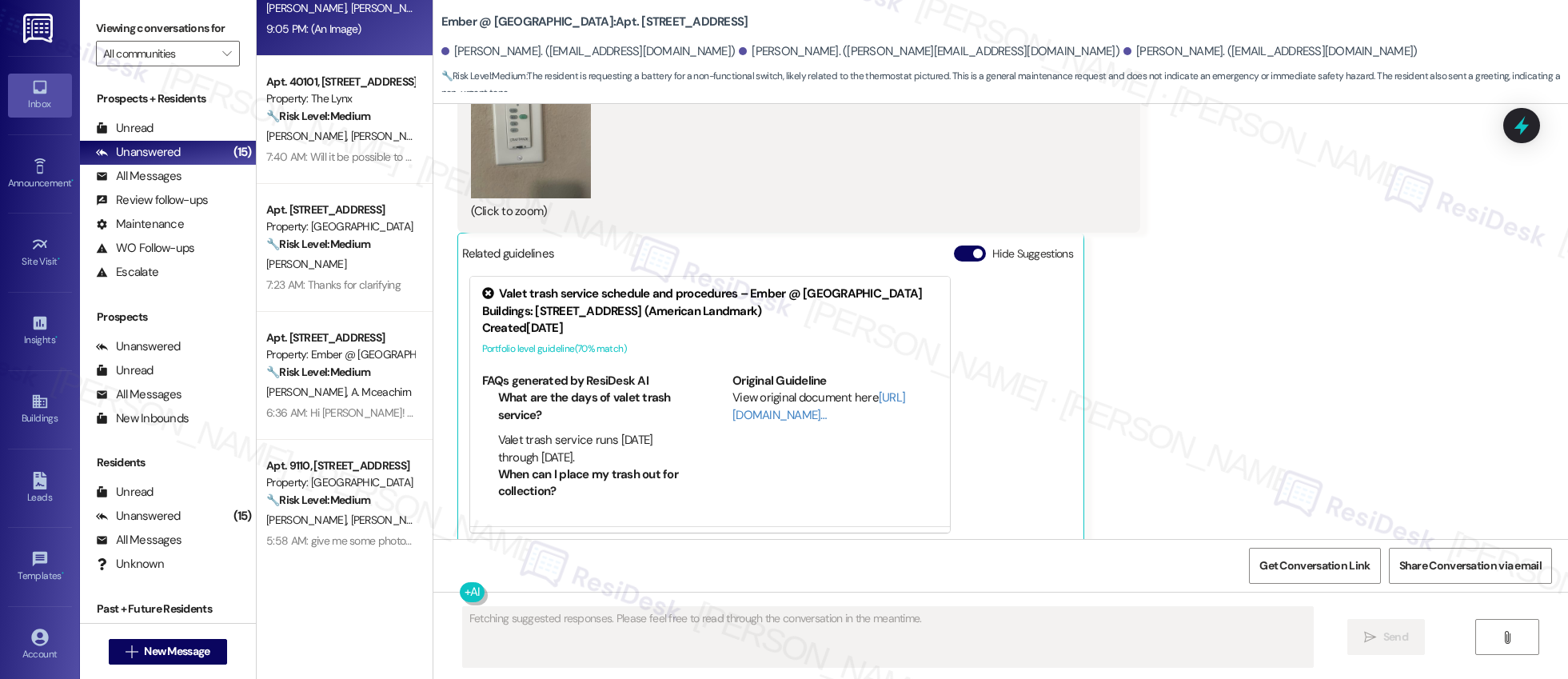
scroll to position [375, 0]
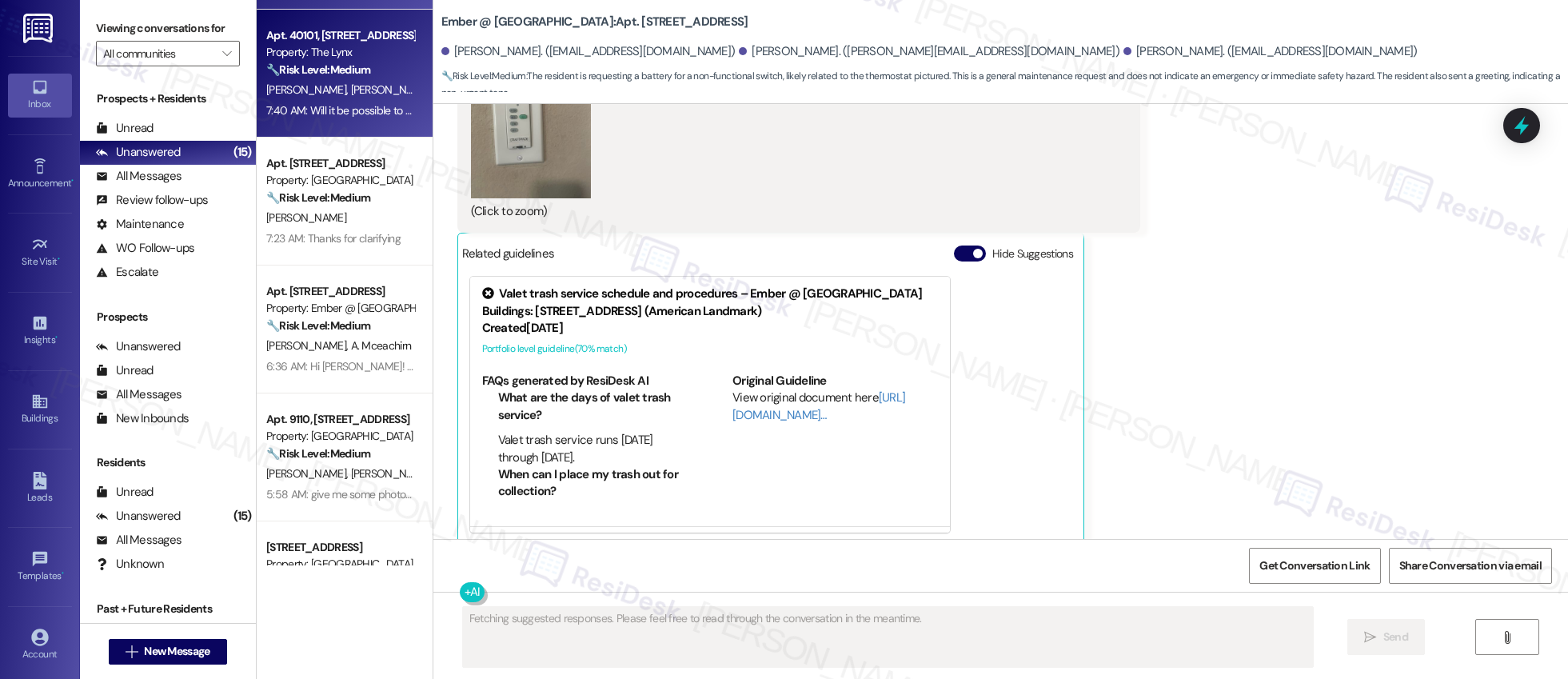
click at [328, 77] on div "🔧 Risk Level: Medium The resident is requesting a pet waste area near their bui…" at bounding box center [340, 70] width 148 height 17
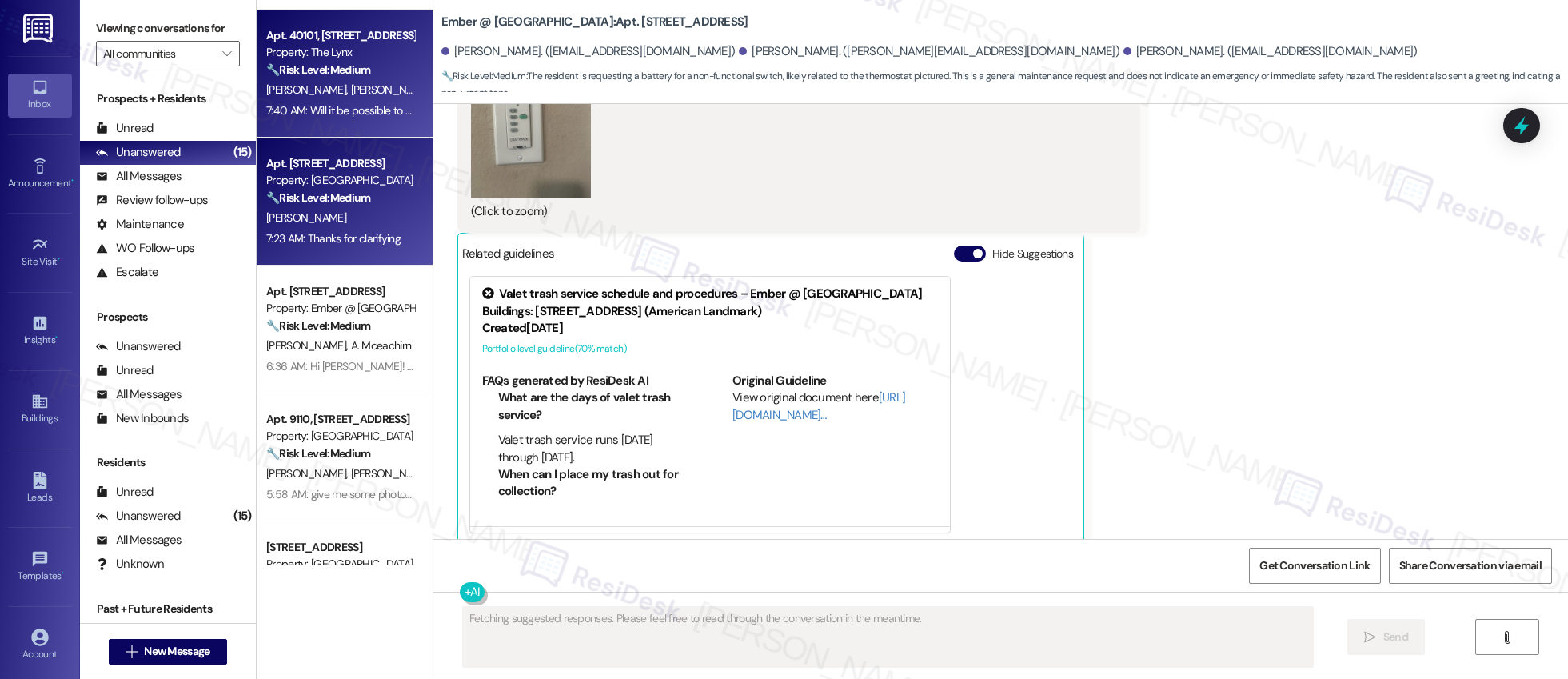
click at [332, 233] on div "7:23 AM: Thanks for clarifying 7:23 AM: Thanks for clarifying" at bounding box center [333, 238] width 134 height 14
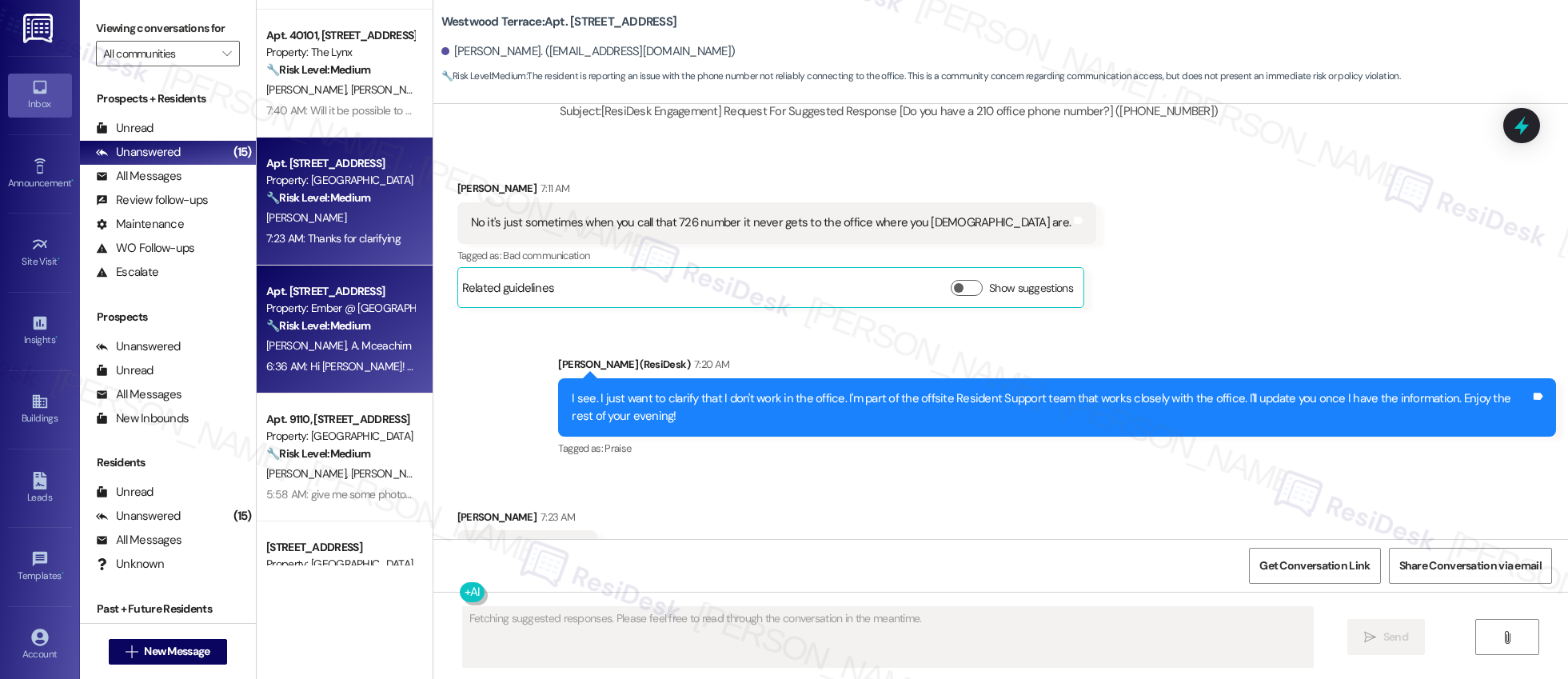
scroll to position [2863, 0]
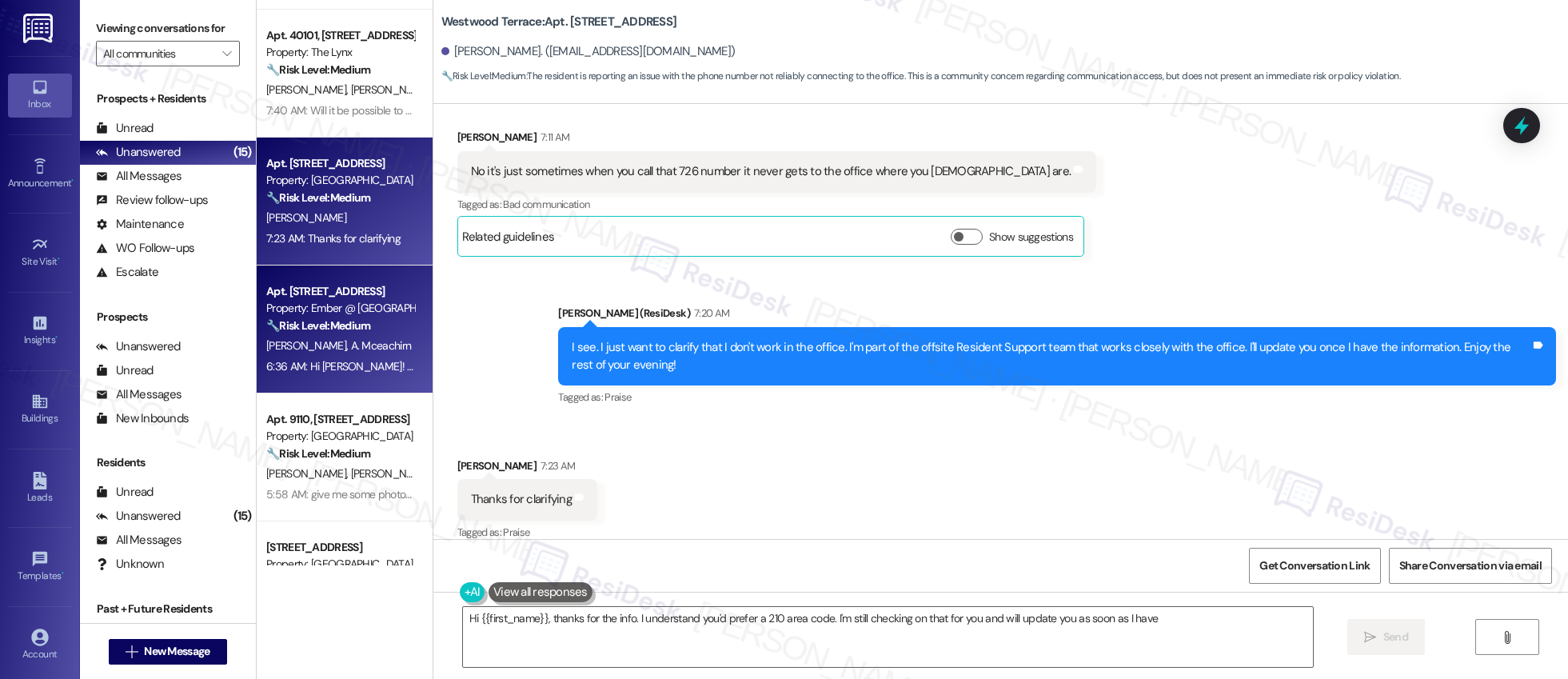
click at [373, 345] on span "A. Mceachirn" at bounding box center [380, 345] width 61 height 14
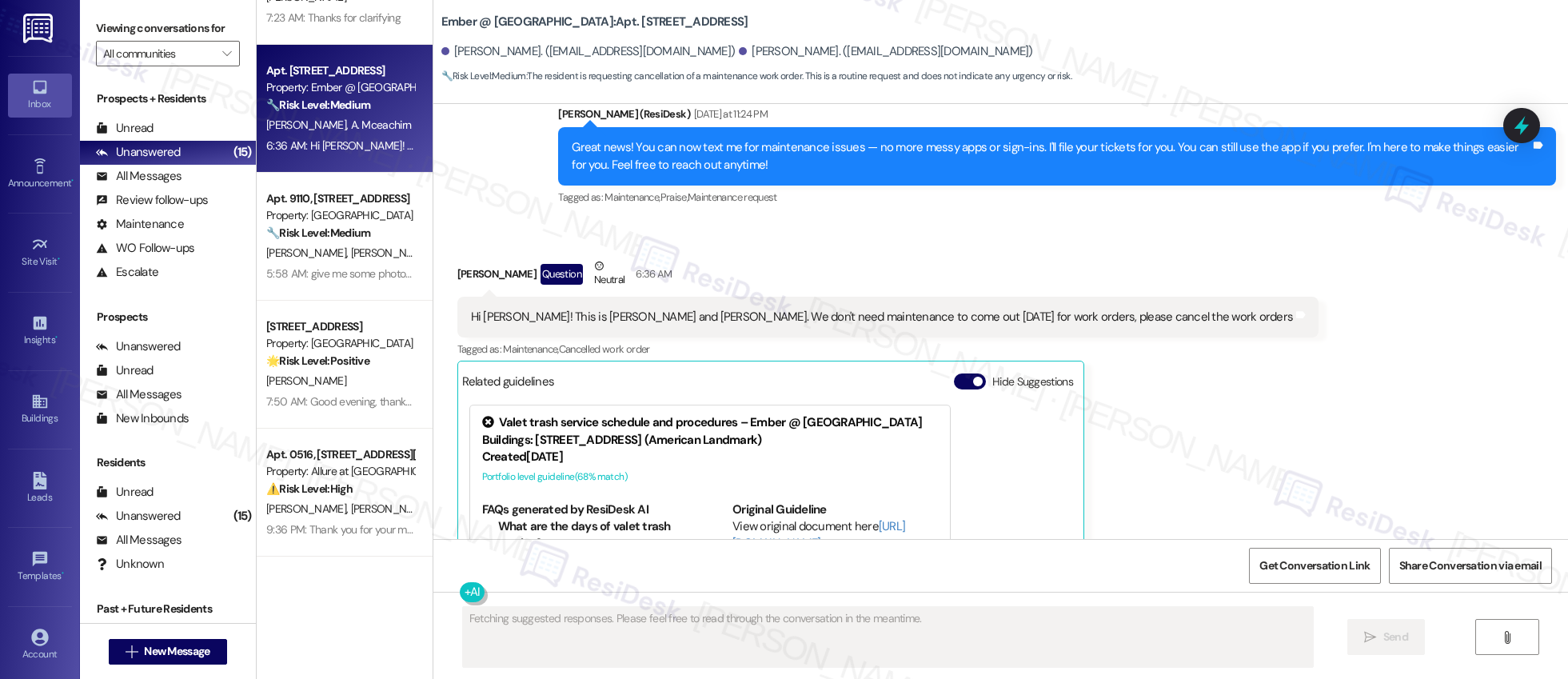
scroll to position [988, 0]
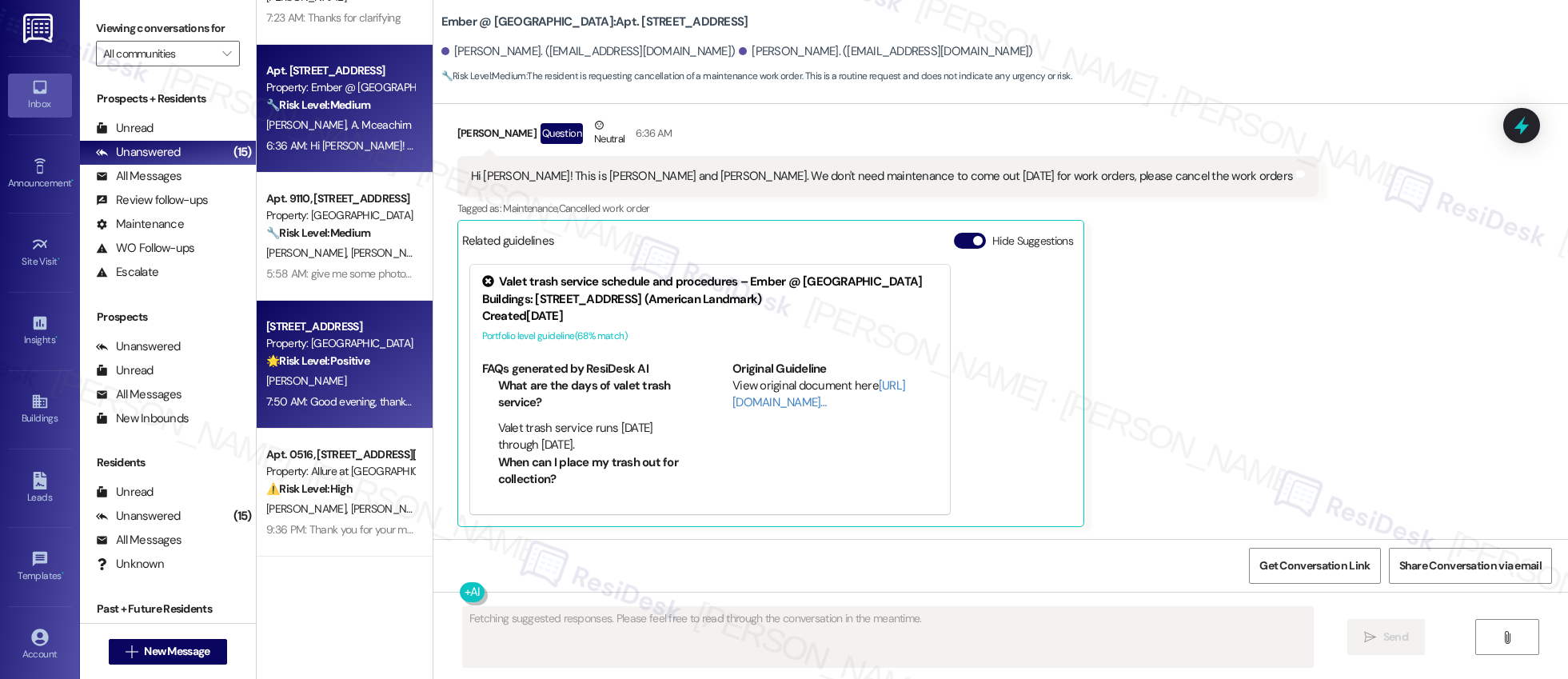
click at [349, 393] on div "7:50 AM: Good evening, thank you for this. I look forward to positive changes. …" at bounding box center [339, 401] width 151 height 20
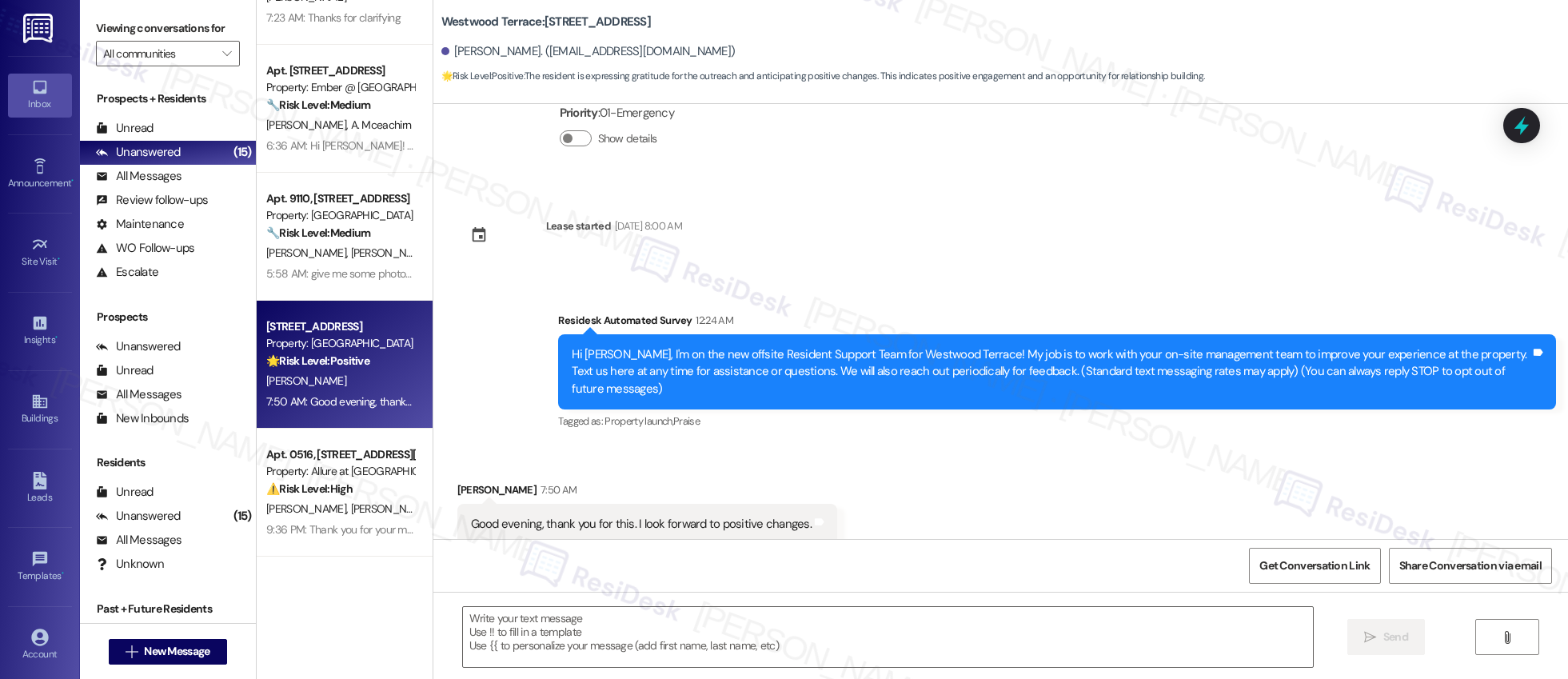
scroll to position [135, 0]
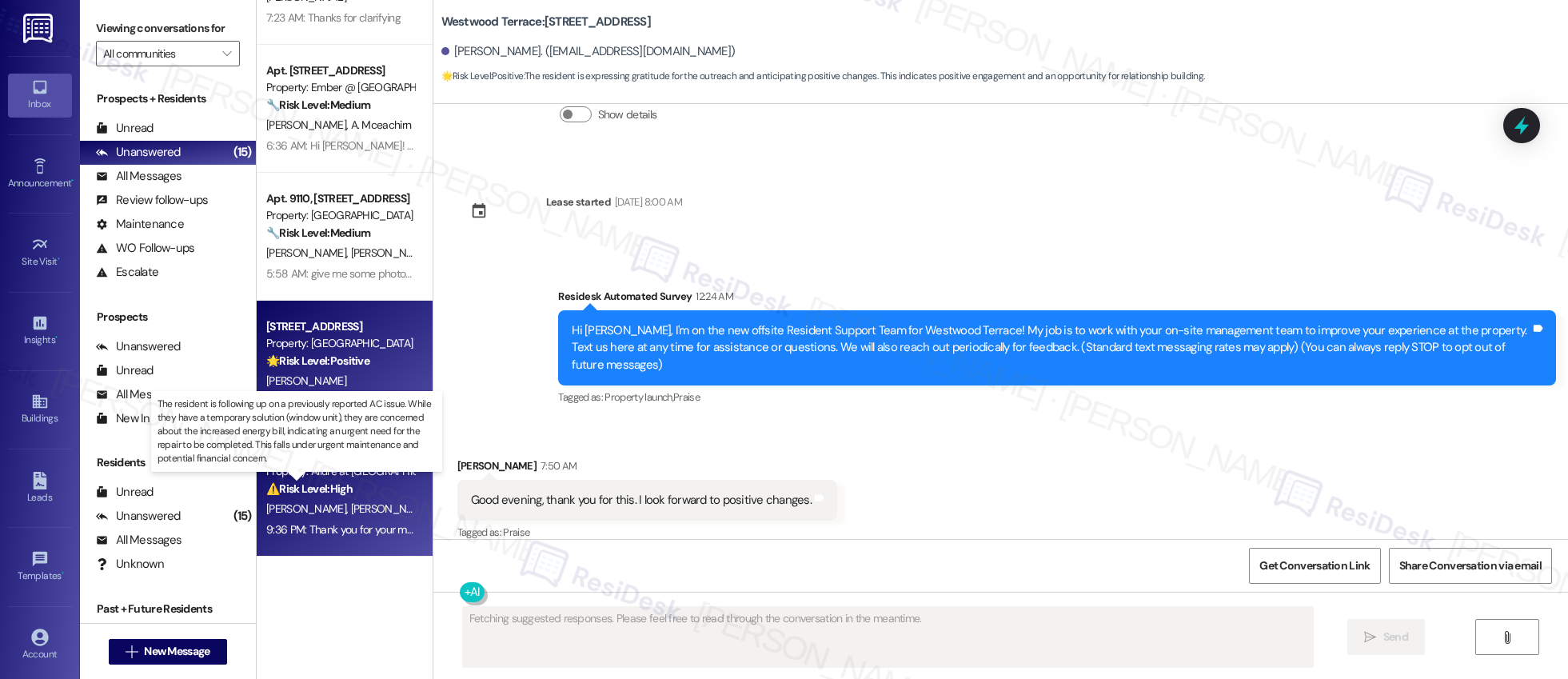
click at [326, 491] on strong "⚠️ Risk Level: High" at bounding box center [309, 488] width 87 height 14
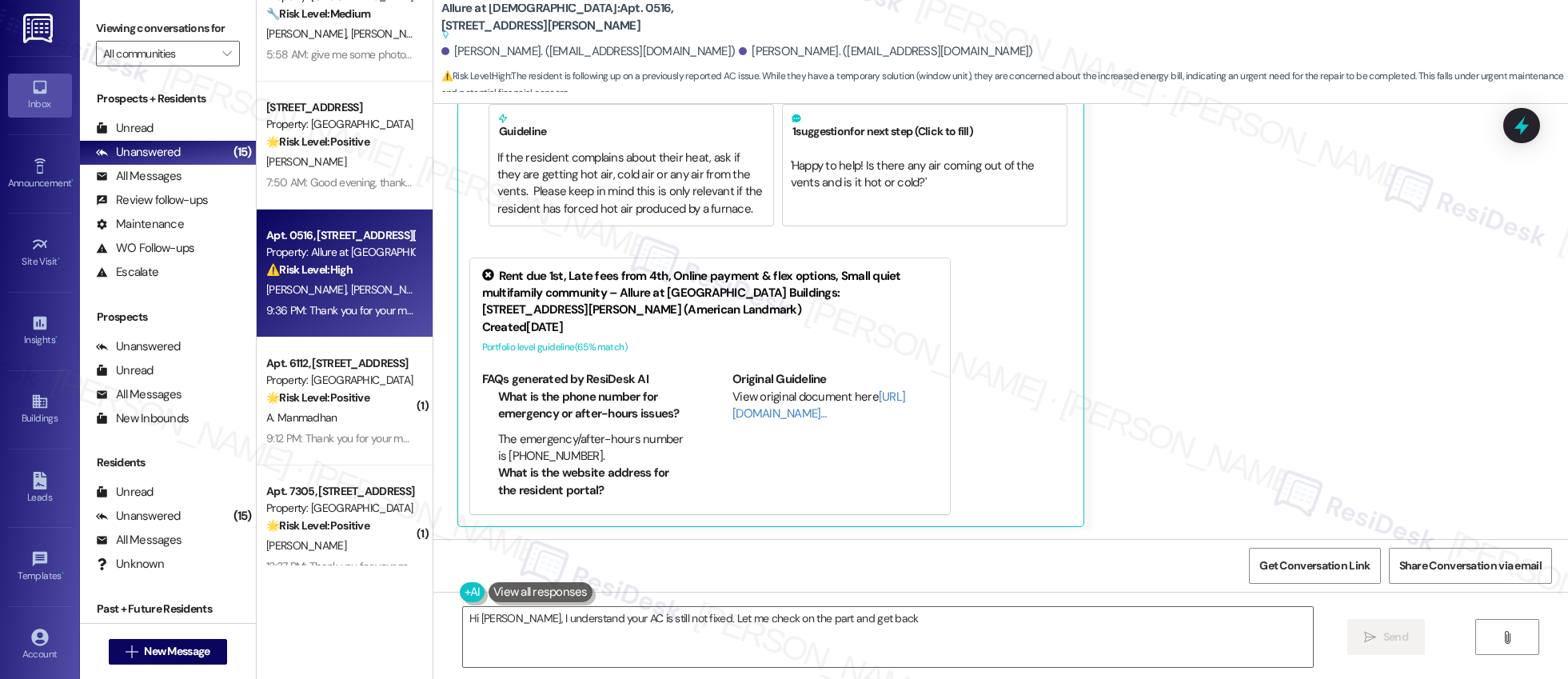
scroll to position [817, 0]
click at [355, 430] on div "Apt. 3101, 11022 Culebra Rd Property: Ember @ Alamo Ranch 🔧 Risk Level: Medium …" at bounding box center [344, 282] width 176 height 566
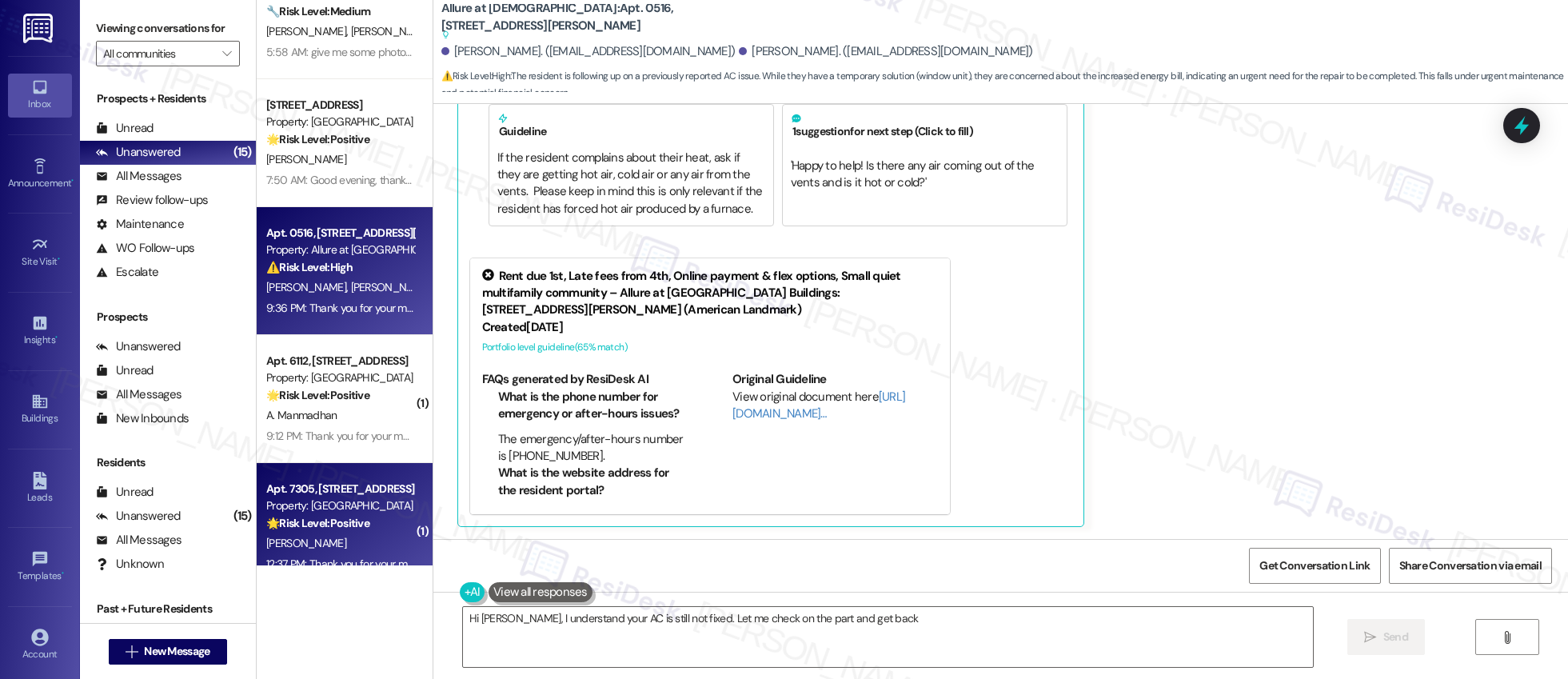
click at [324, 504] on div "Property: [GEOGRAPHIC_DATA]" at bounding box center [340, 506] width 148 height 17
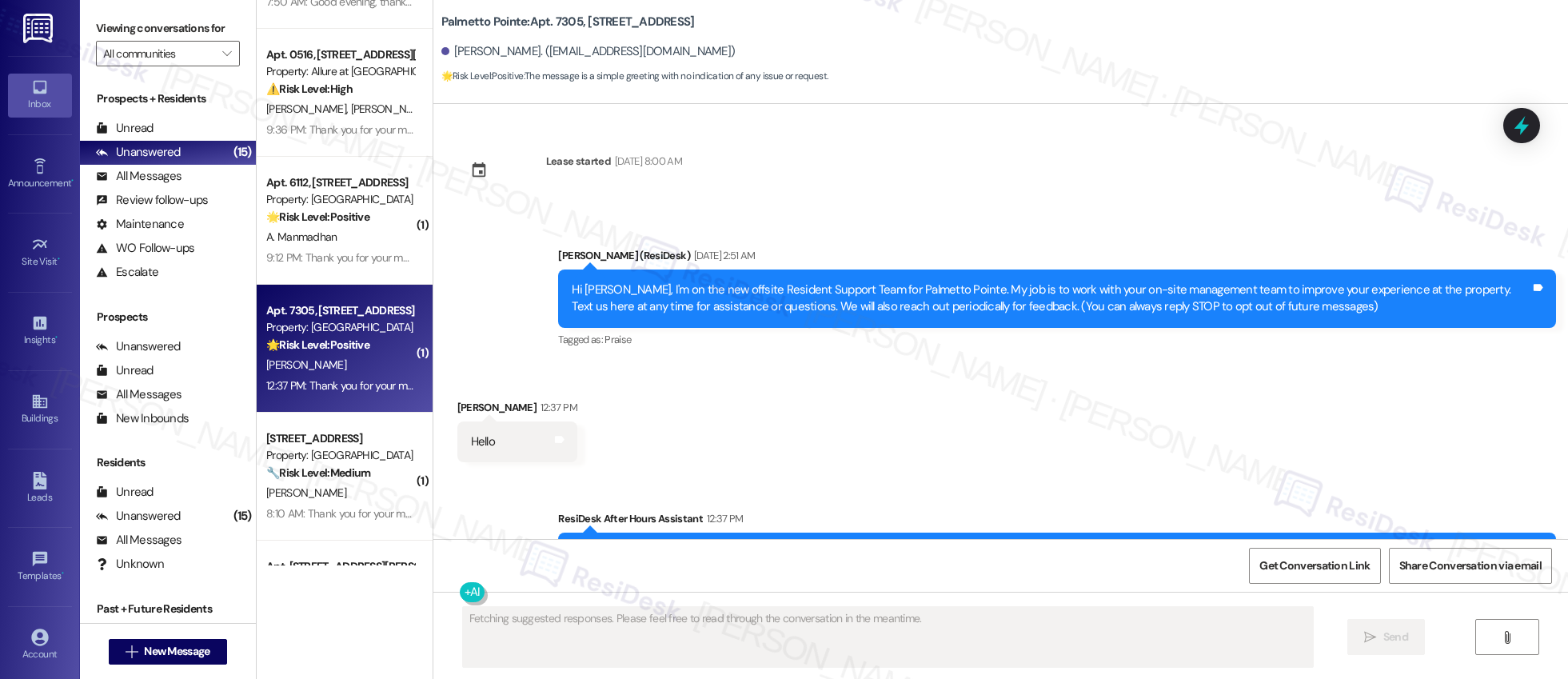
scroll to position [1004, 0]
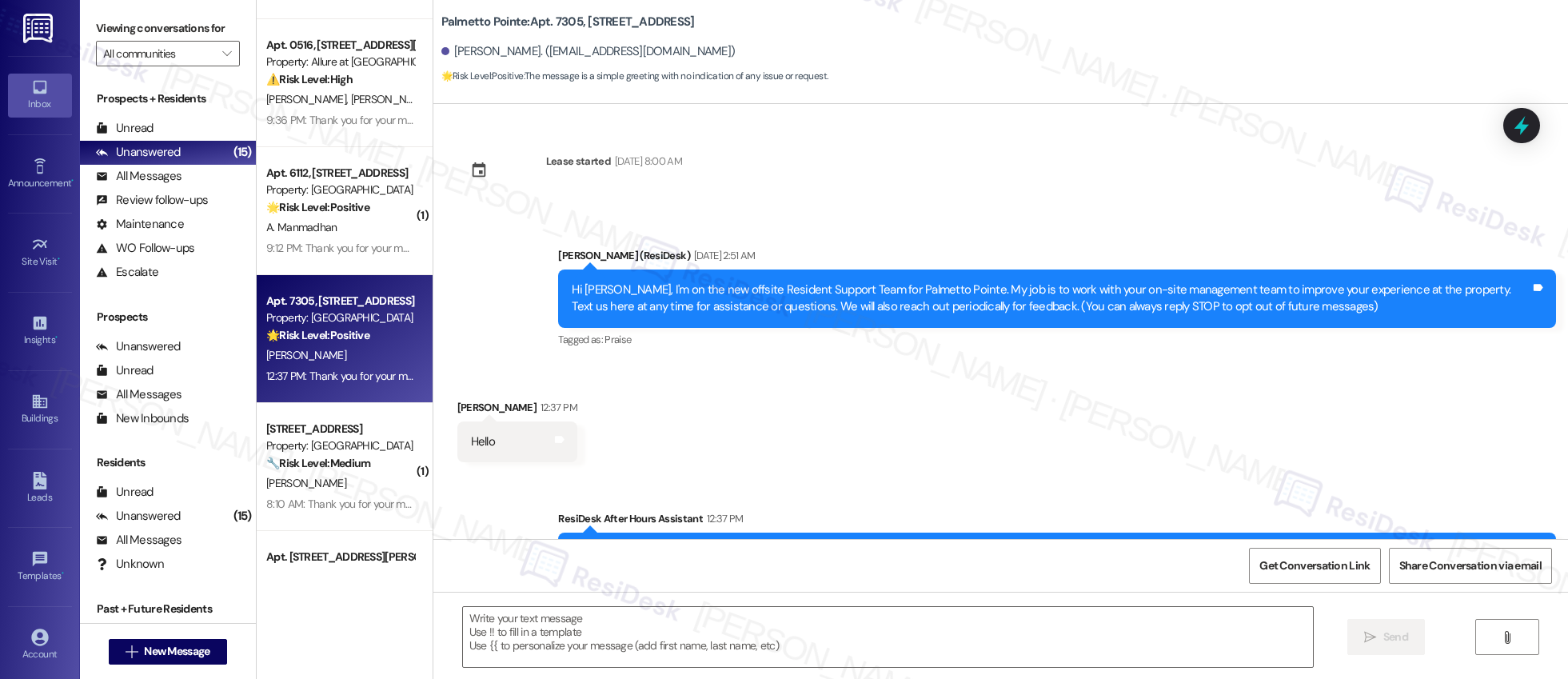
click at [370, 469] on div "Apt. 3101, 11022 Culebra Rd Property: Ember @ Alamo Ranch 🔧 Risk Level: Medium …" at bounding box center [344, 282] width 176 height 566
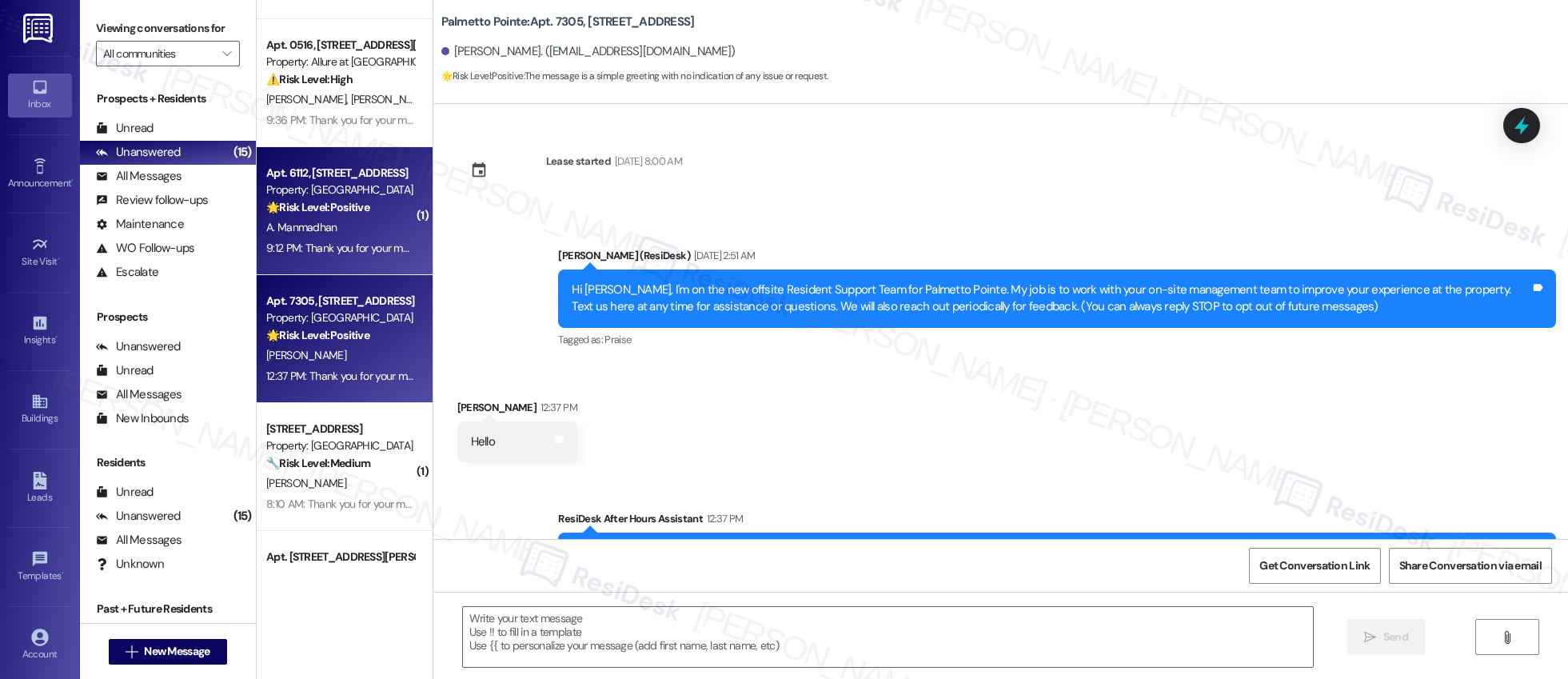
click at [377, 223] on div "A. Manmadhan" at bounding box center [339, 227] width 151 height 20
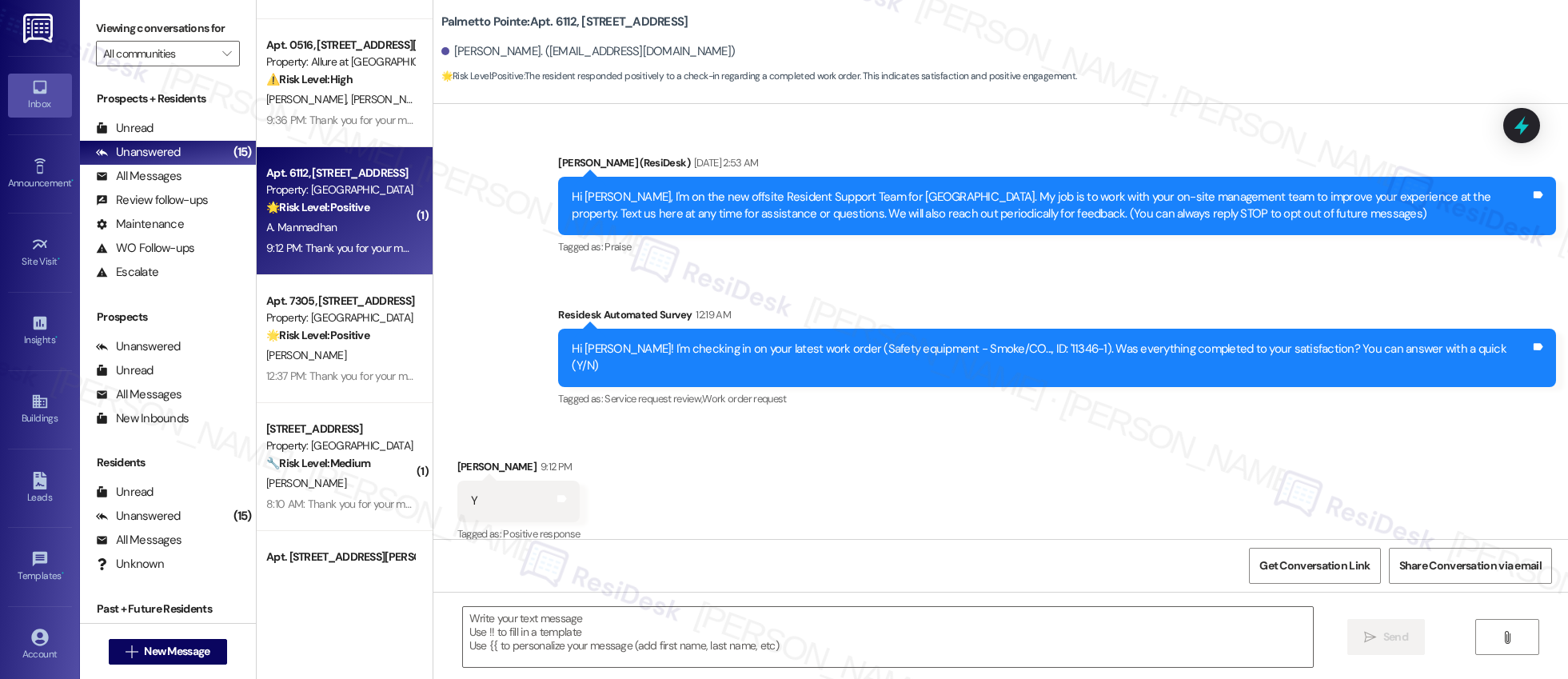
scroll to position [93, 0]
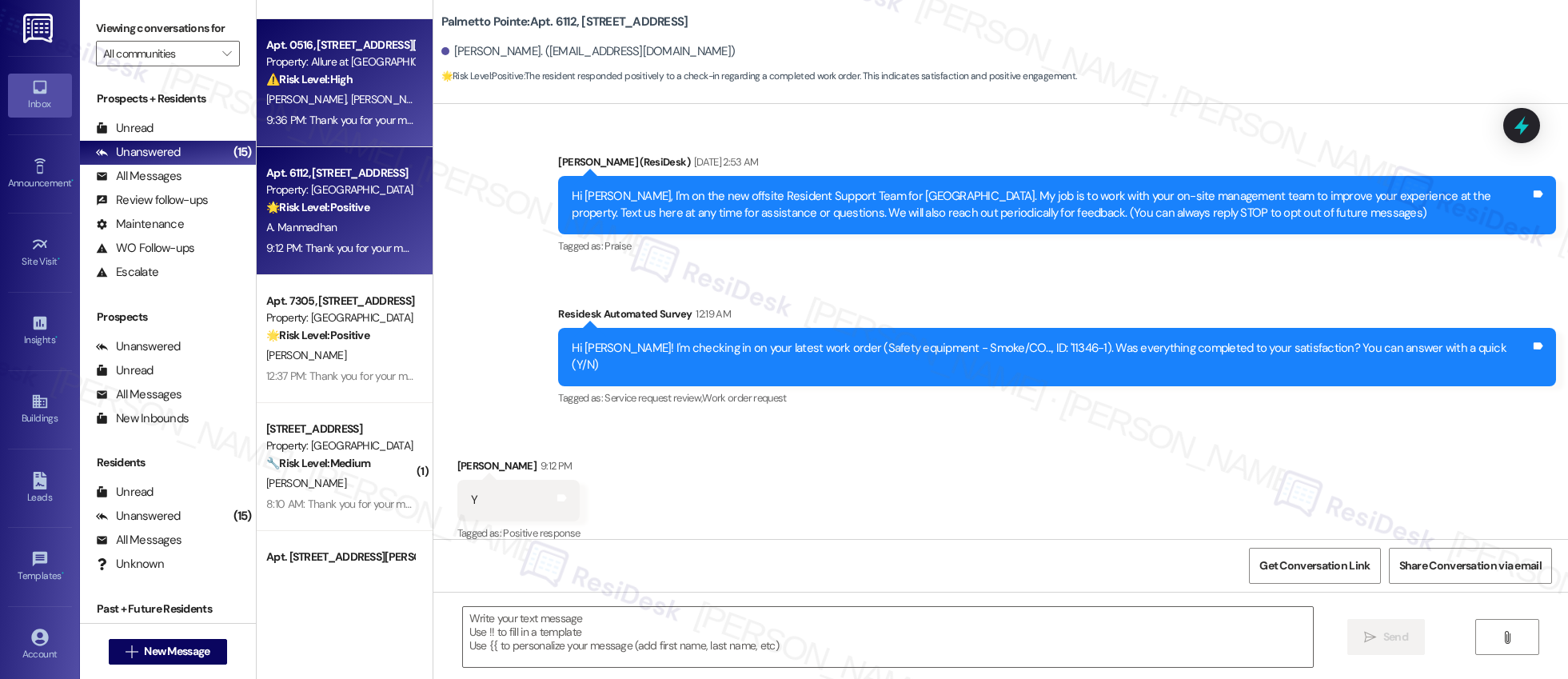
click at [371, 115] on div "9:36 PM: Thank you for your message. Our offices are currently closed, but we w…" at bounding box center [735, 120] width 938 height 14
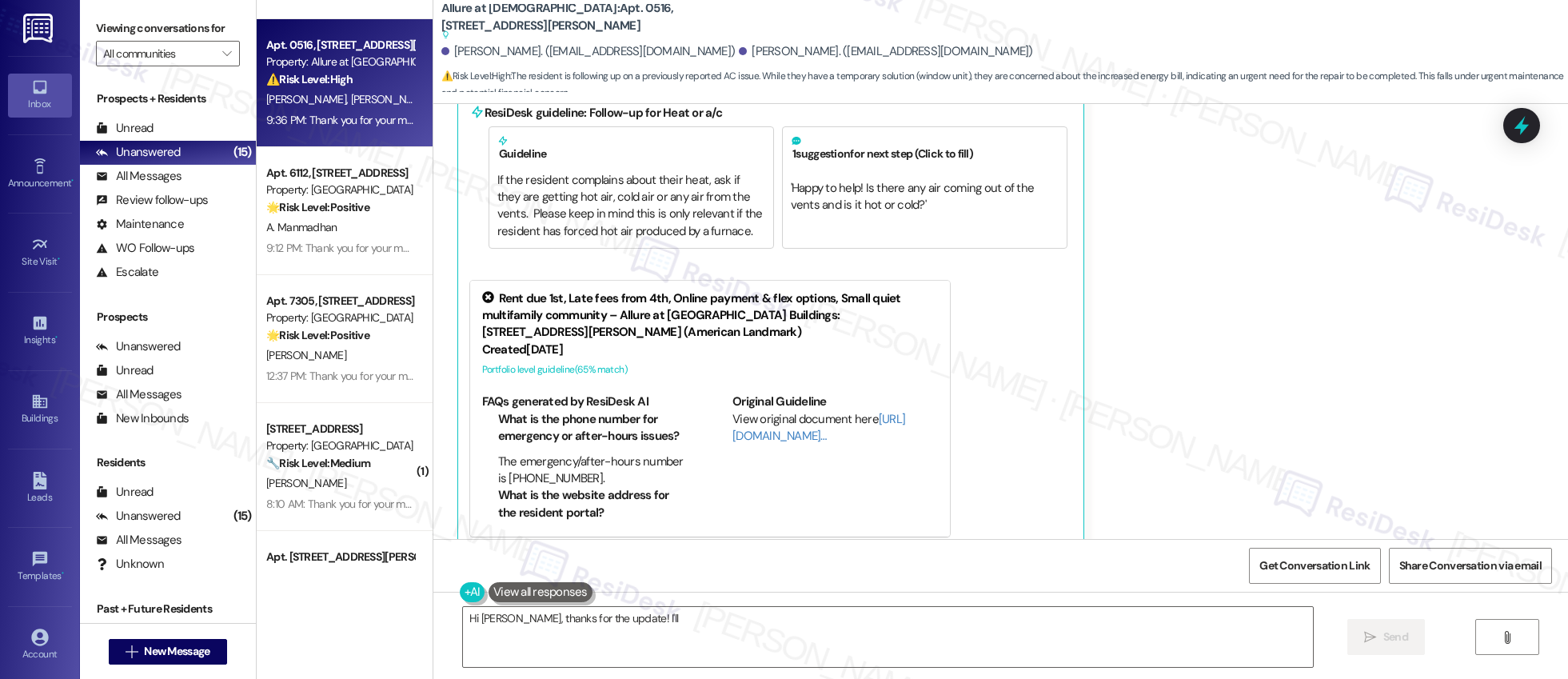
scroll to position [497, 0]
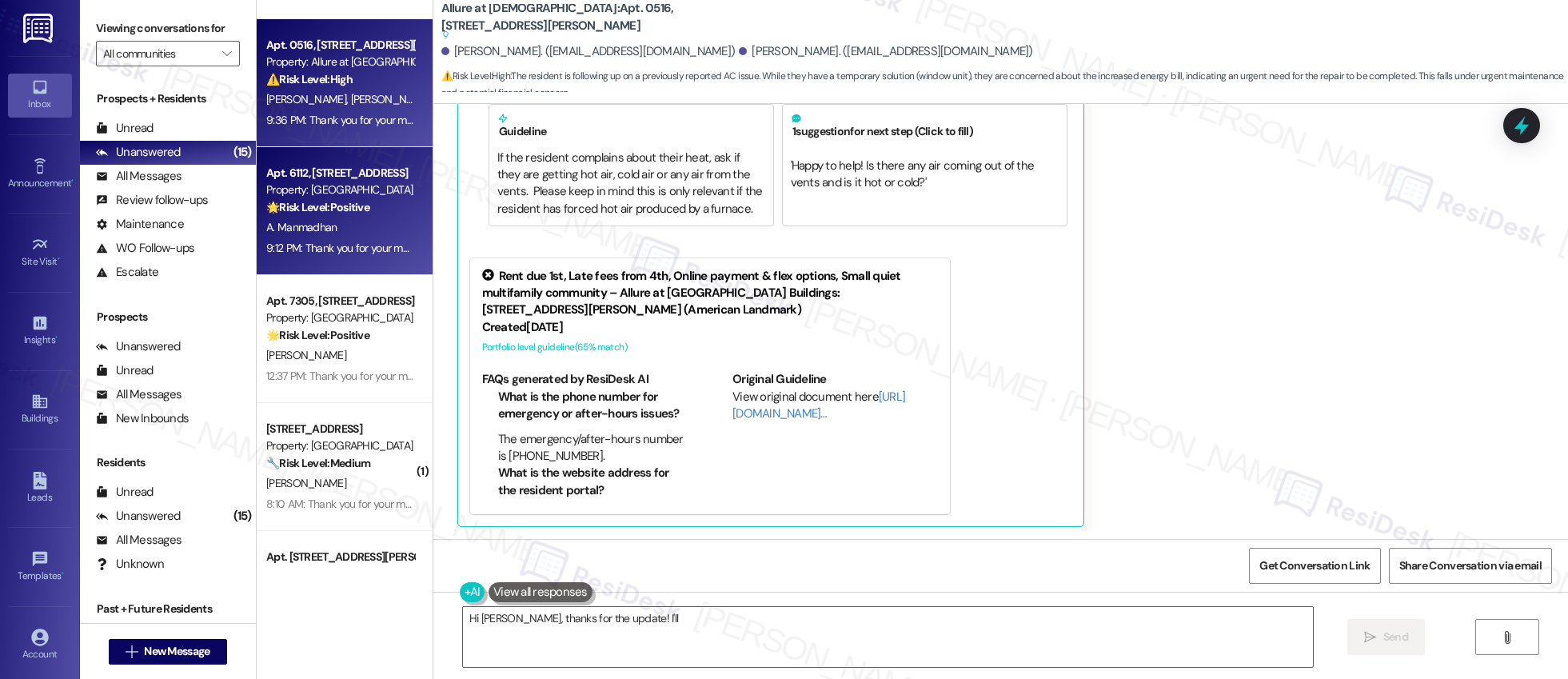
click at [348, 227] on div "A. Manmadhan" at bounding box center [339, 227] width 151 height 20
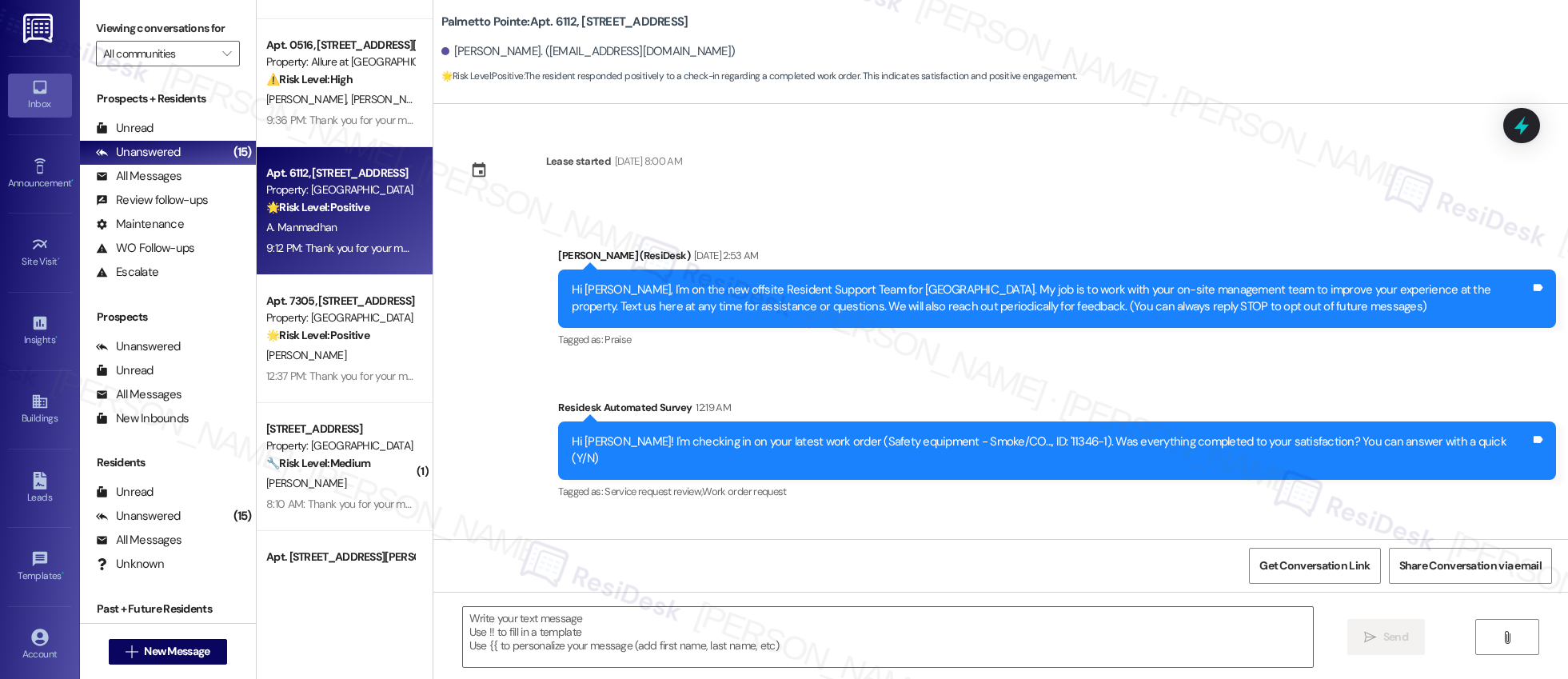
scroll to position [93, 0]
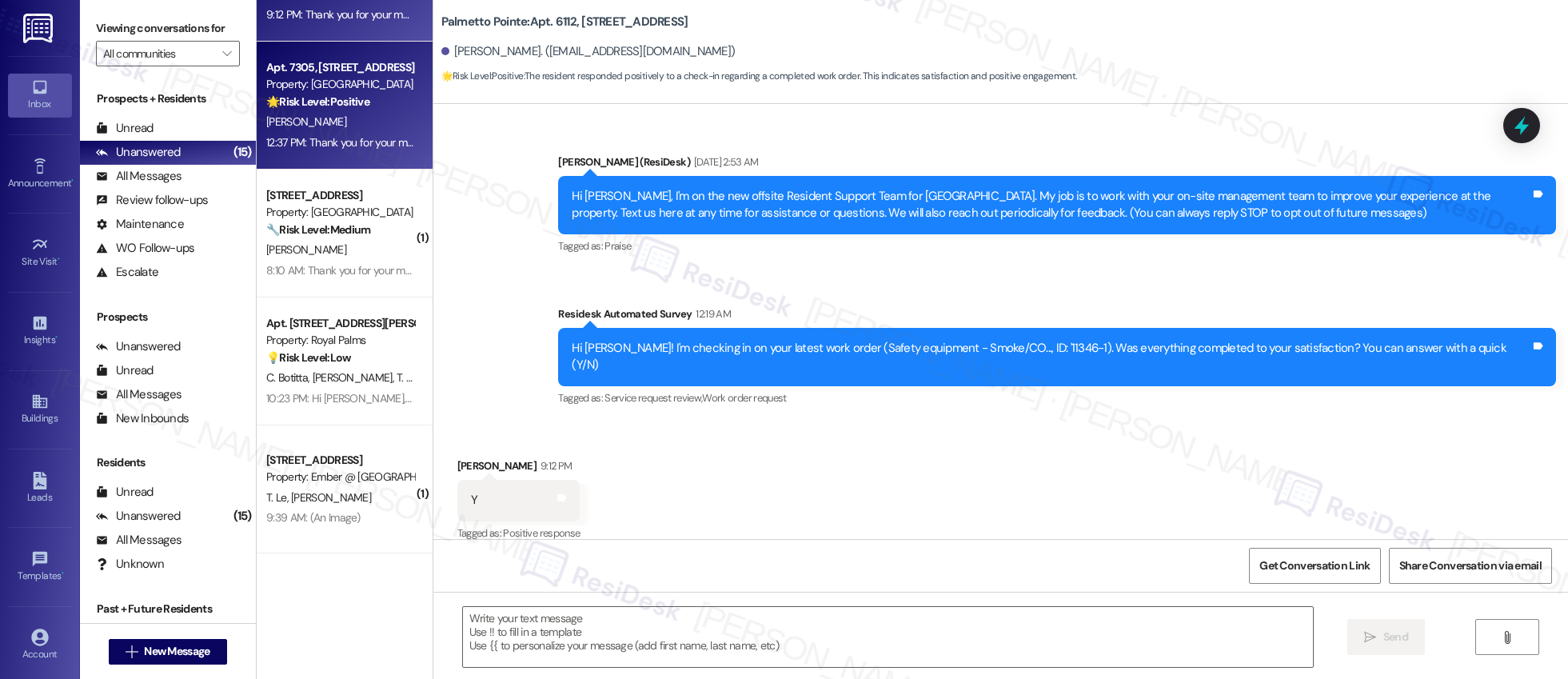
click at [359, 120] on div "Apt. 40101, 6000 Randolph Blvd Property: The Lynx 🔧 Risk Level: Medium The resi…" at bounding box center [344, 282] width 176 height 566
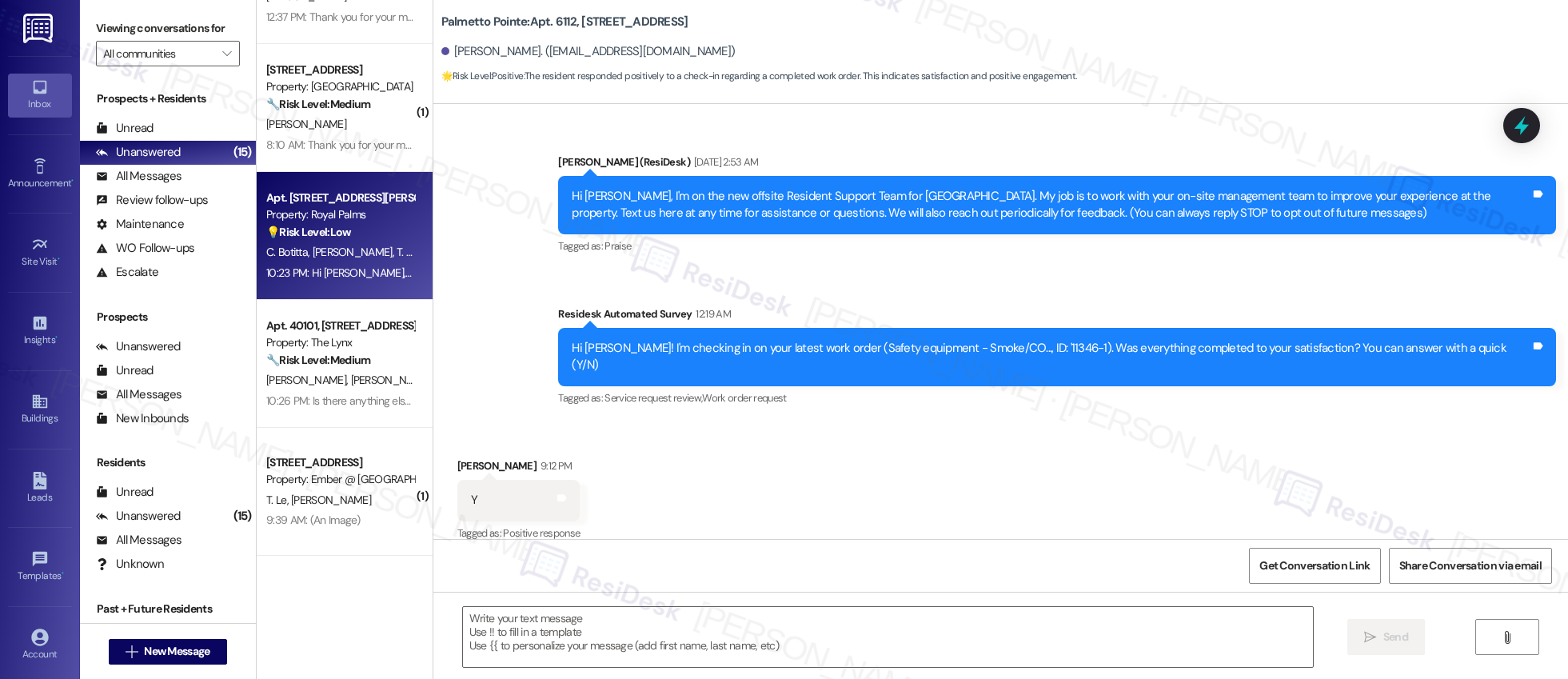
click at [330, 204] on div "Apt. 119, 16100 Henderson Pass" at bounding box center [340, 198] width 148 height 17
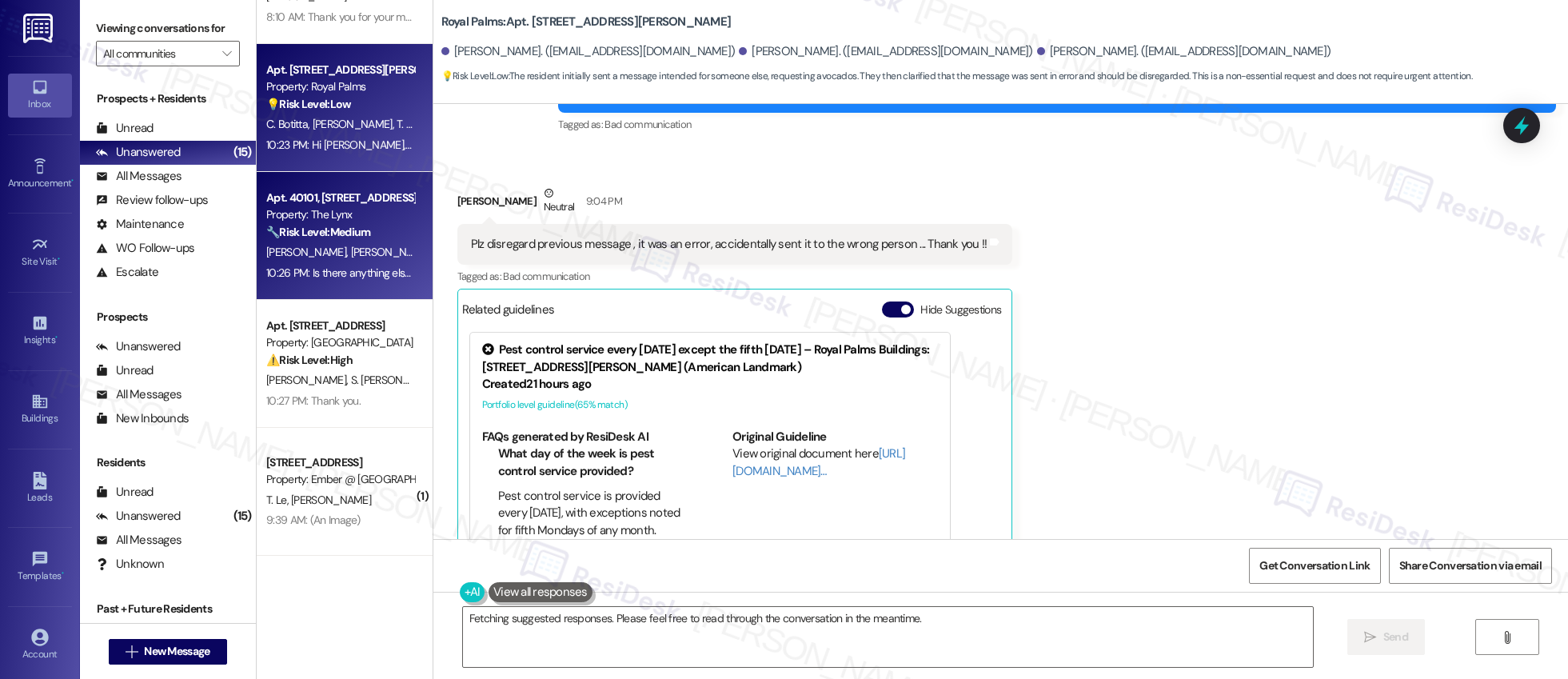
scroll to position [909, 0]
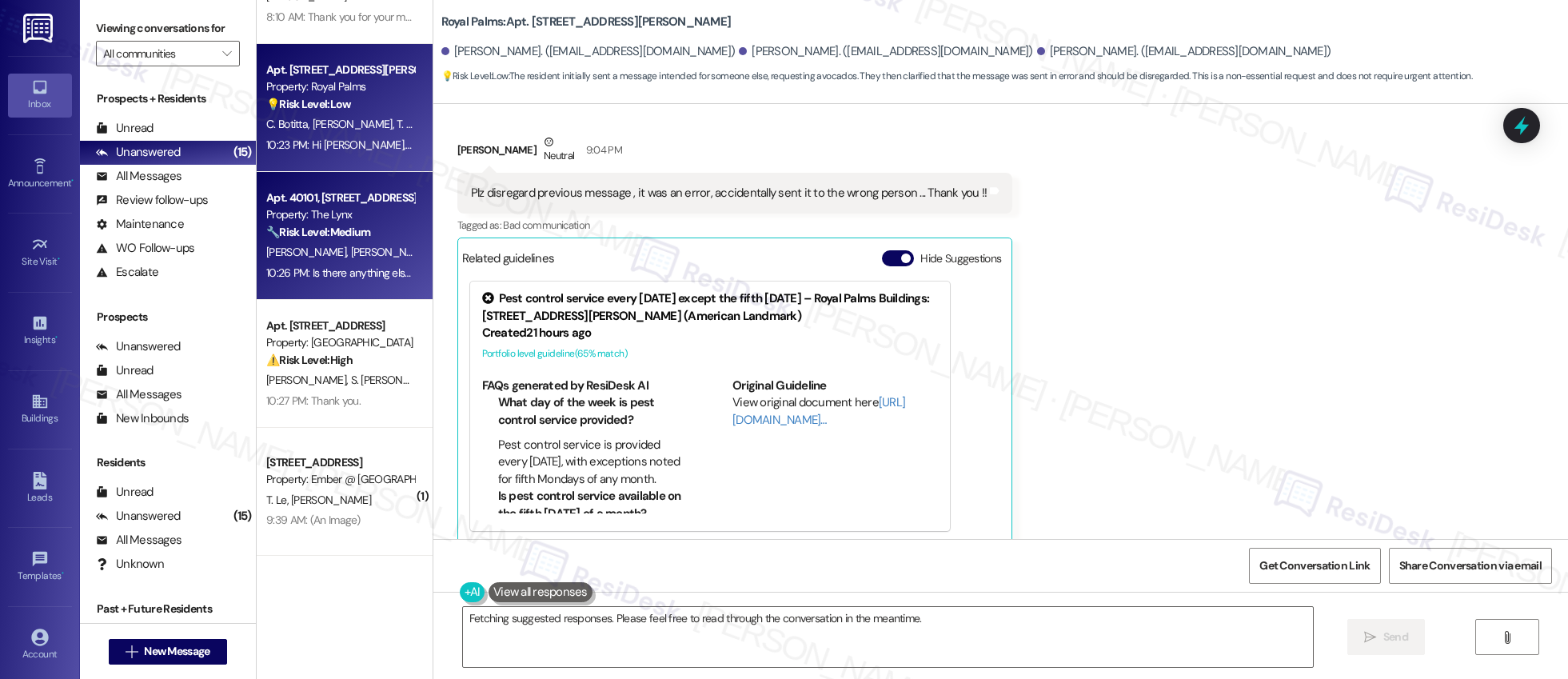
click at [351, 260] on div "A. Wright M. Aldana" at bounding box center [339, 252] width 151 height 20
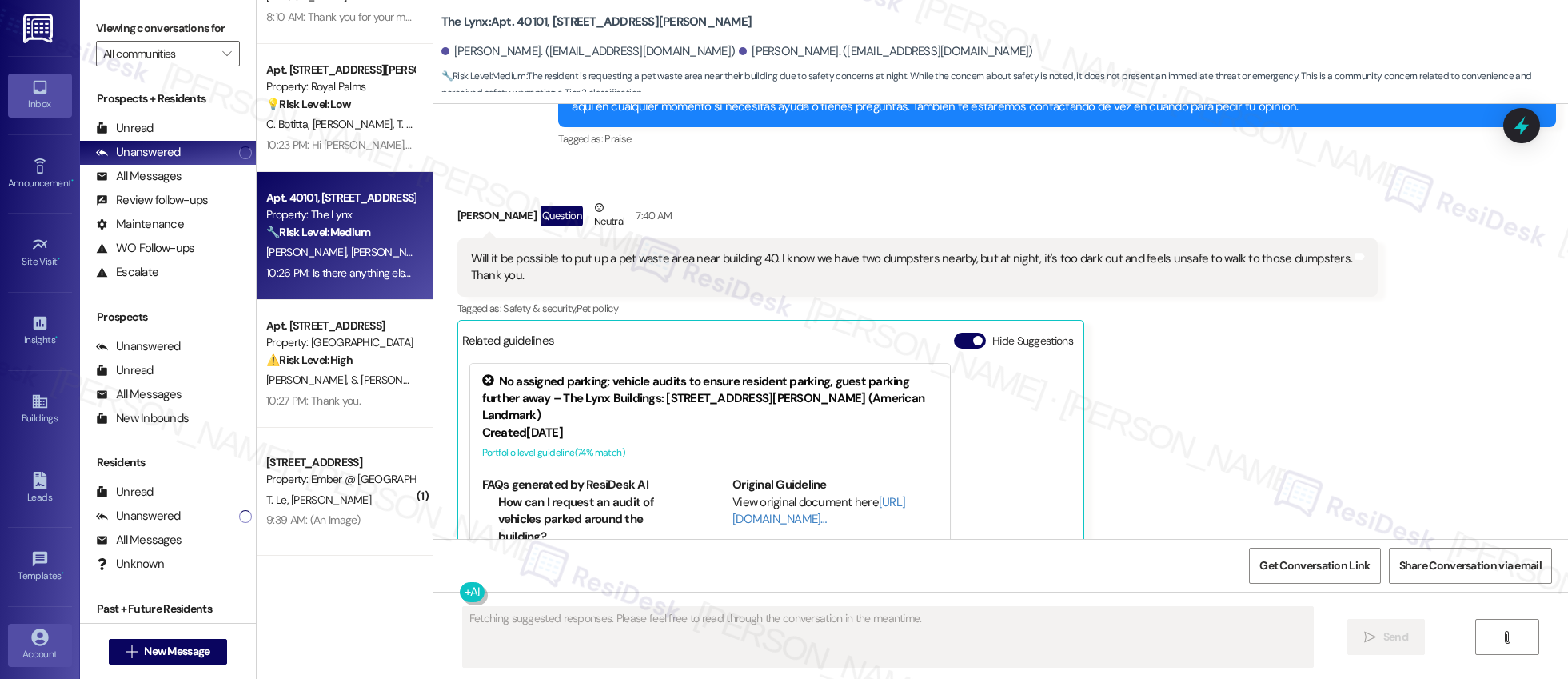
scroll to position [682, 0]
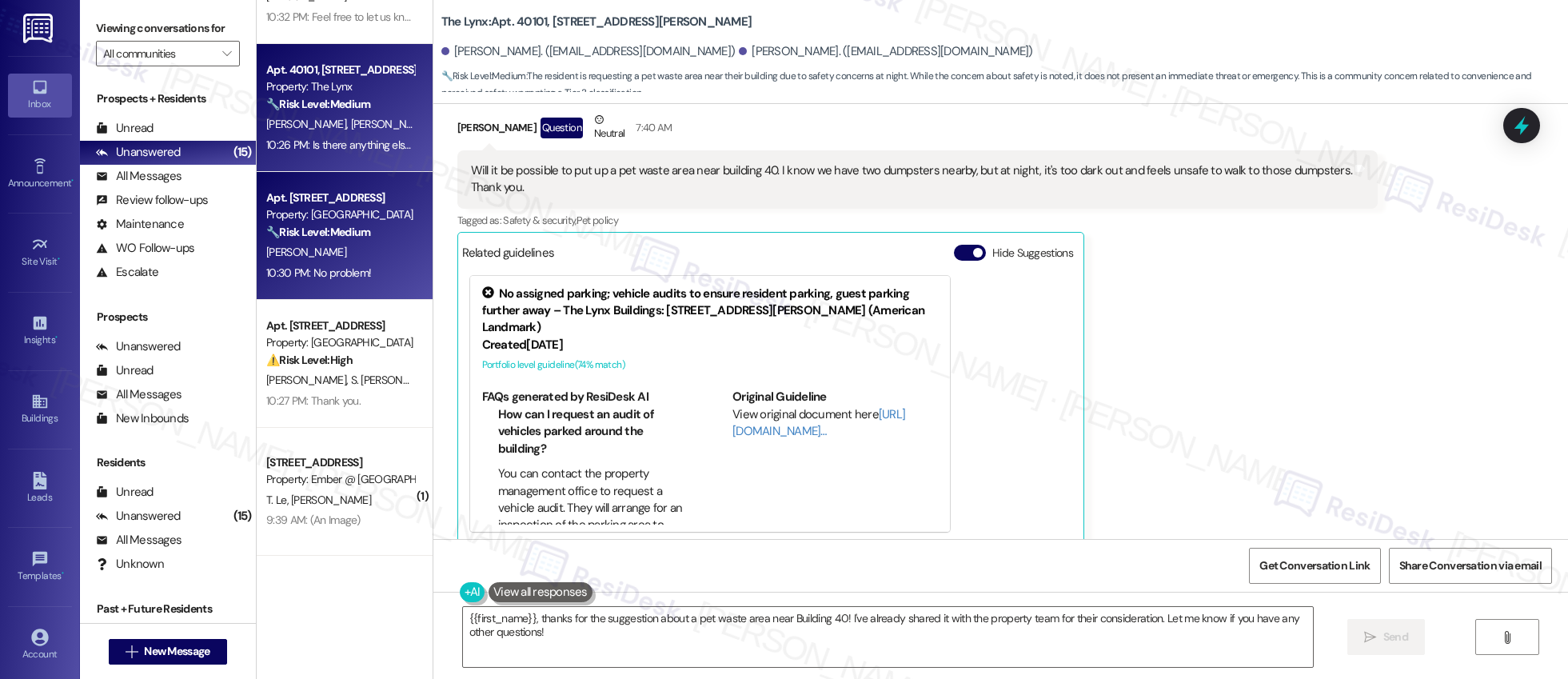
click at [384, 266] on div "10:30 PM: No problem! 10:30 PM: No problem!" at bounding box center [339, 273] width 151 height 20
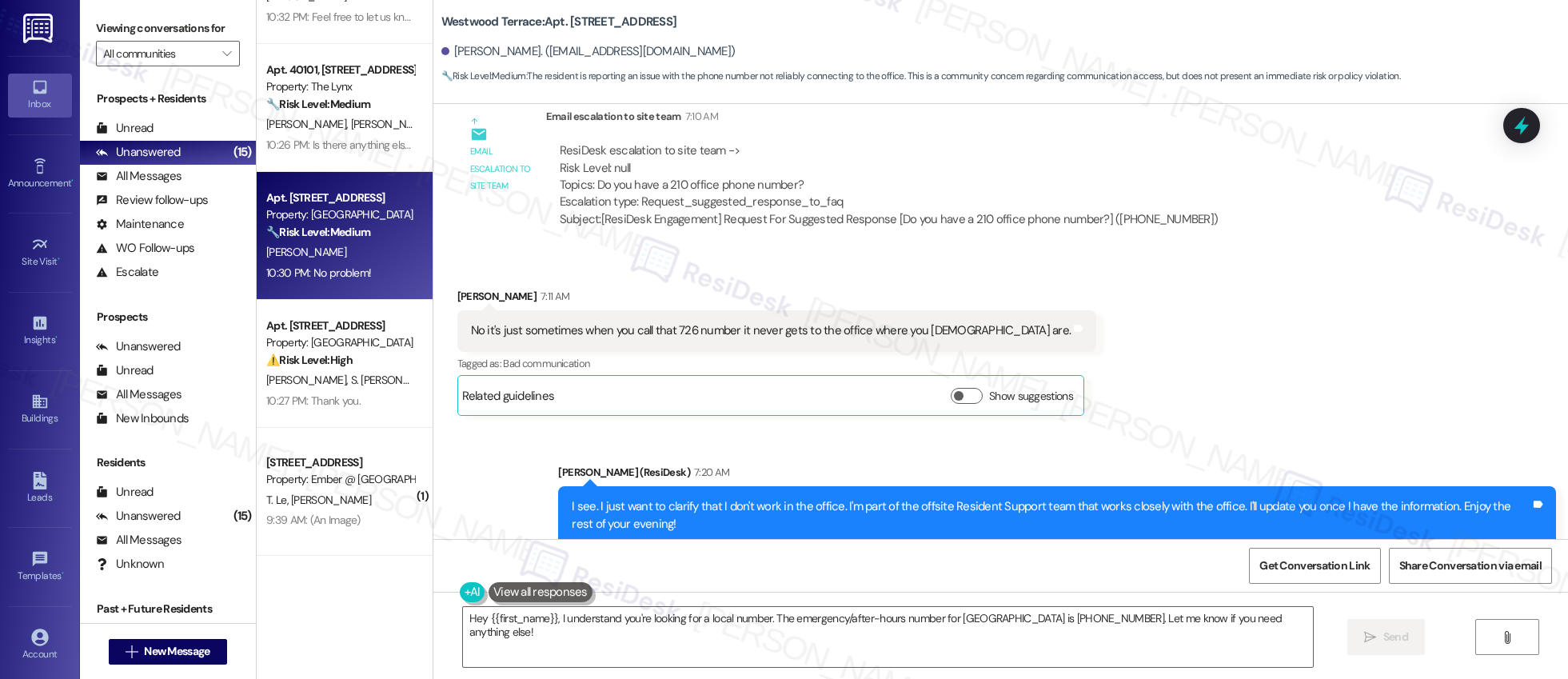
scroll to position [2681, 0]
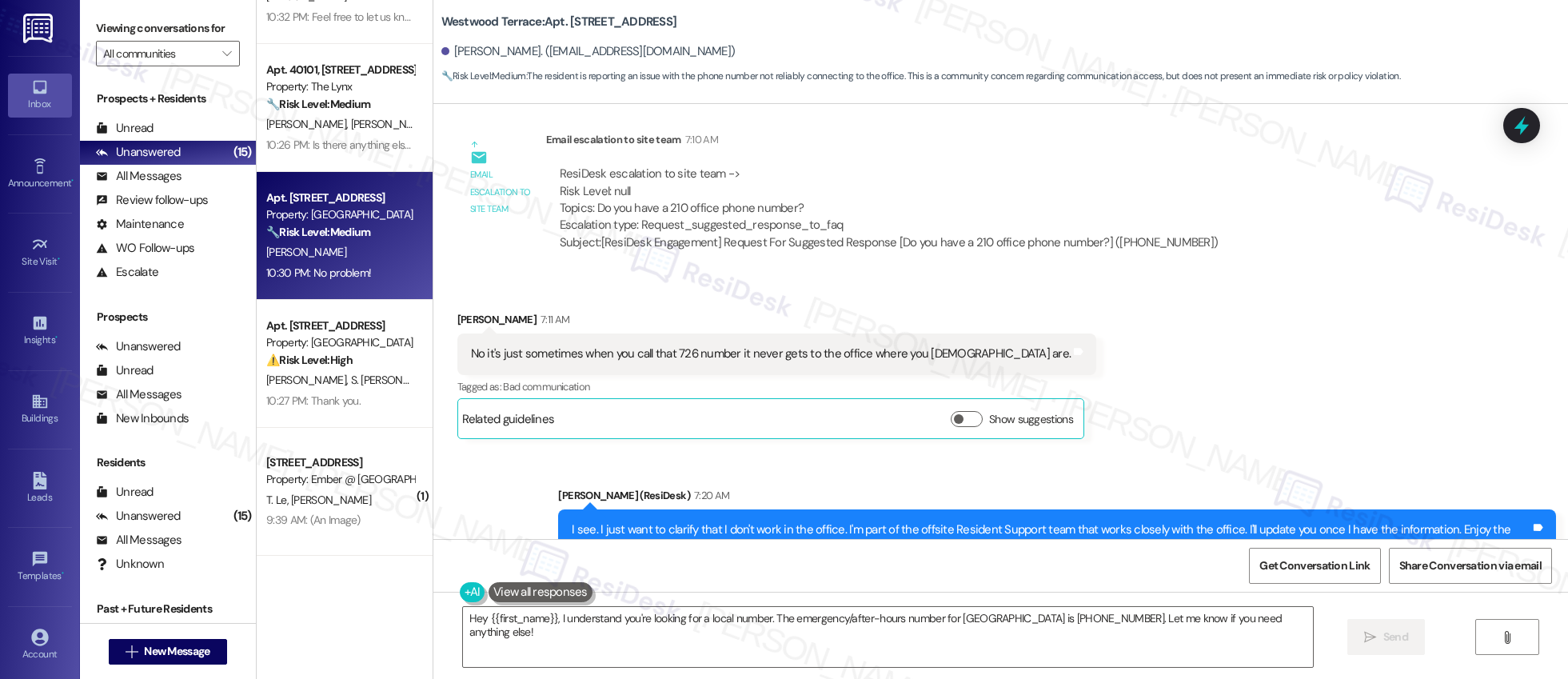
drag, startPoint x: 311, startPoint y: 329, endPoint x: 413, endPoint y: 203, distance: 162.1
click at [342, 303] on div "Apt. 9211, 4835 USAA Blvd Property: Palmetto Pointe ⚠️ Risk Level: High The res…" at bounding box center [344, 363] width 176 height 128
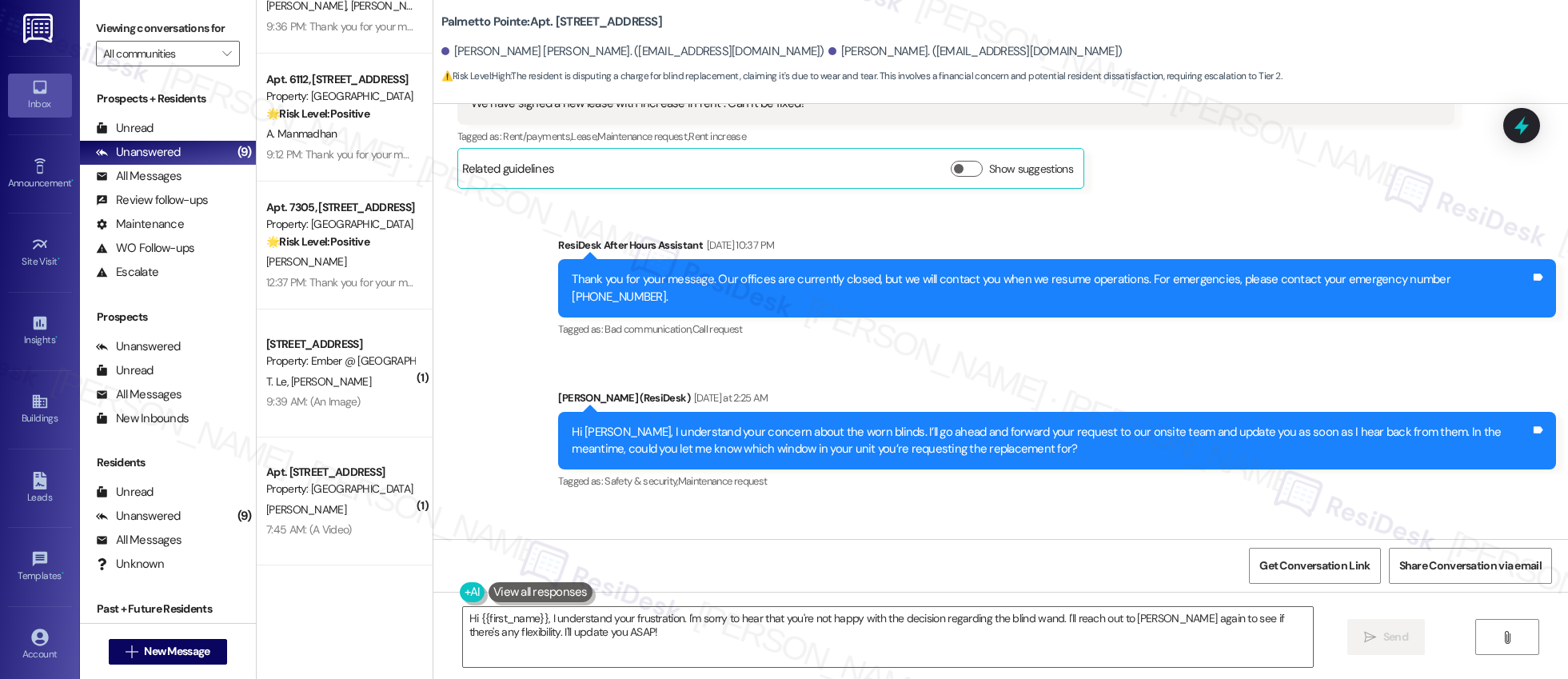
scroll to position [586, 0]
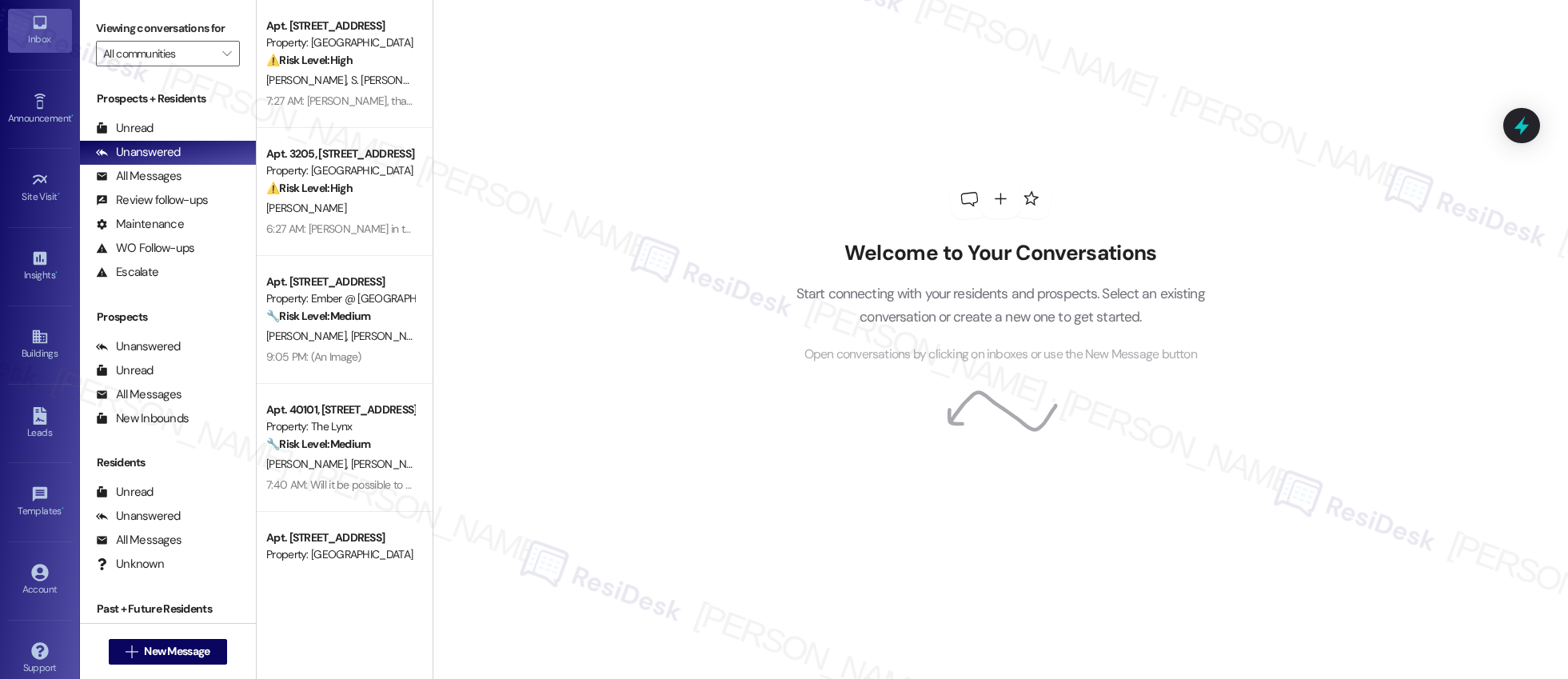
scroll to position [84, 0]
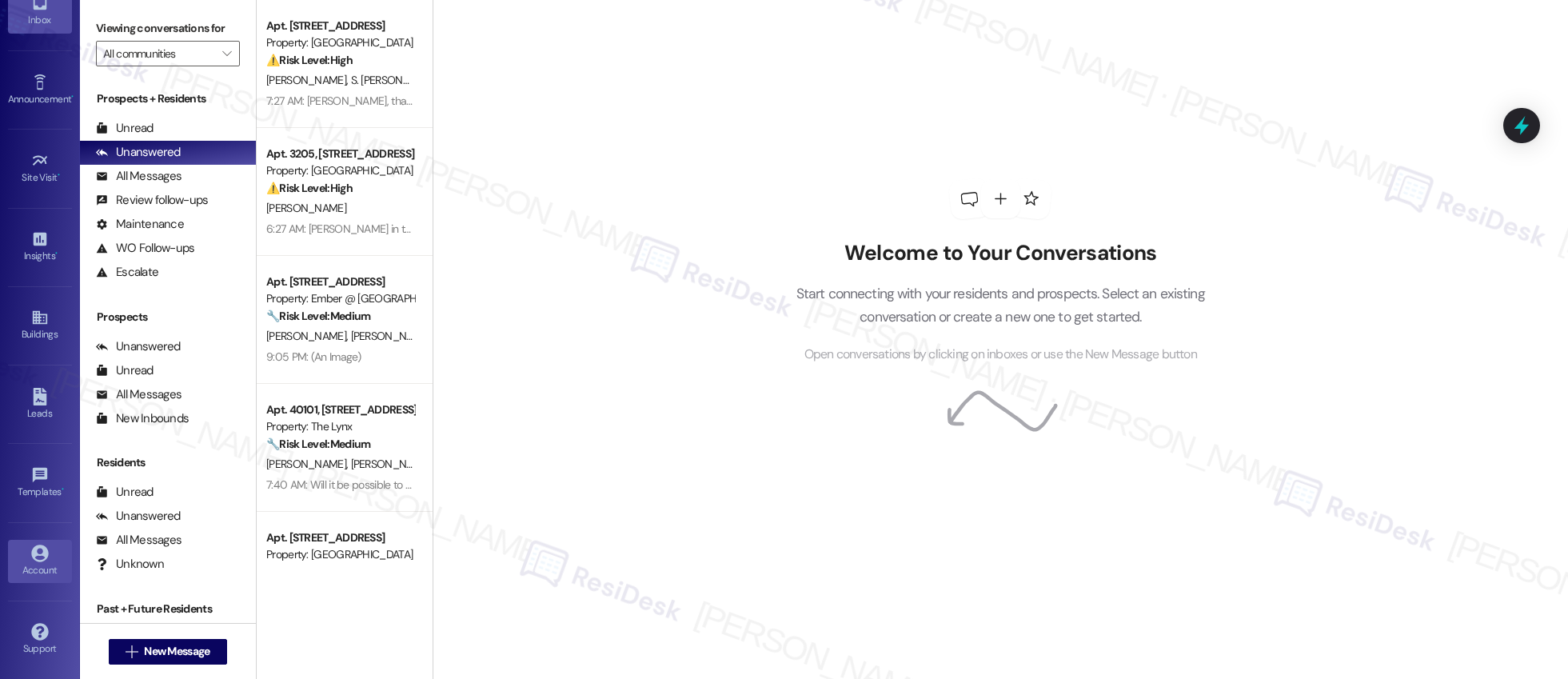
click at [37, 559] on icon at bounding box center [40, 553] width 18 height 18
